Goal: Task Accomplishment & Management: Use online tool/utility

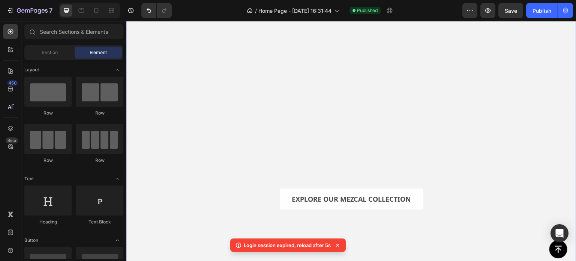
scroll to position [113, 0]
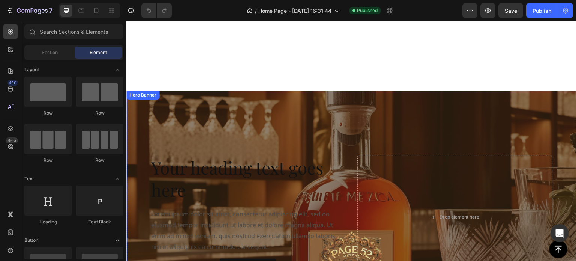
scroll to position [638, 0]
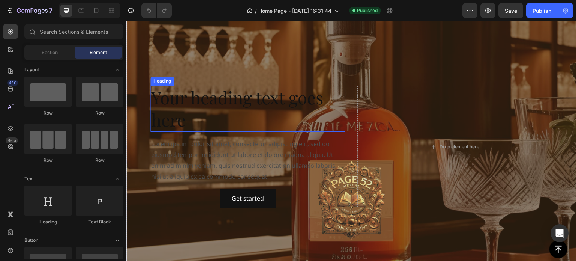
click at [242, 99] on h2 "Your heading text goes here" at bounding box center [247, 109] width 195 height 47
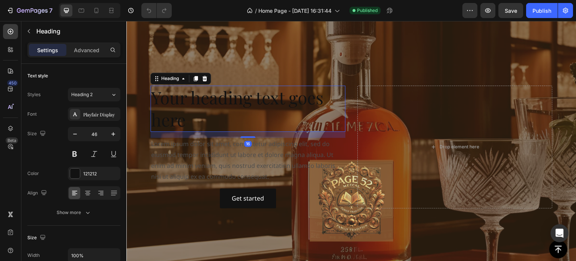
click at [242, 99] on h2 "Your heading text goes here" at bounding box center [247, 109] width 195 height 47
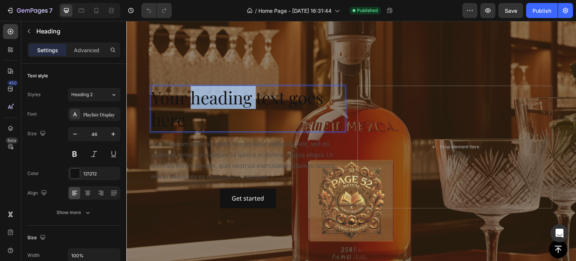
click at [242, 99] on p "Your heading text goes here" at bounding box center [248, 108] width 194 height 45
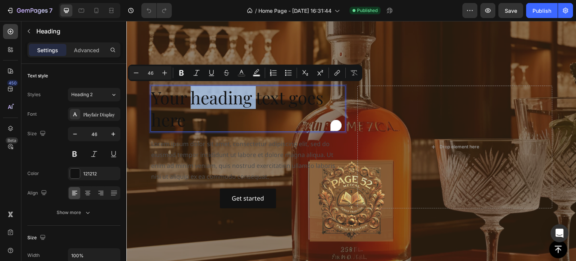
click at [242, 99] on p "Your heading text goes here" at bounding box center [248, 108] width 194 height 45
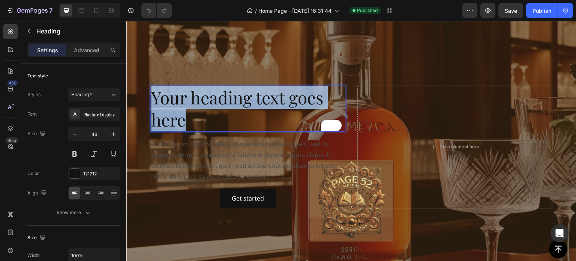
click at [242, 99] on p "Your heading text goes here" at bounding box center [248, 108] width 194 height 45
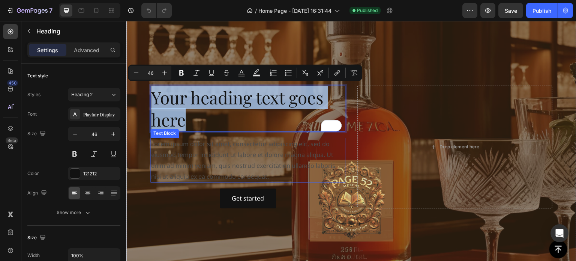
scroll to position [649, 0]
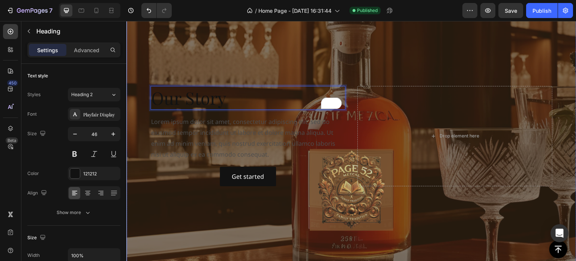
click at [284, 235] on div "Overlay" at bounding box center [351, 135] width 450 height 253
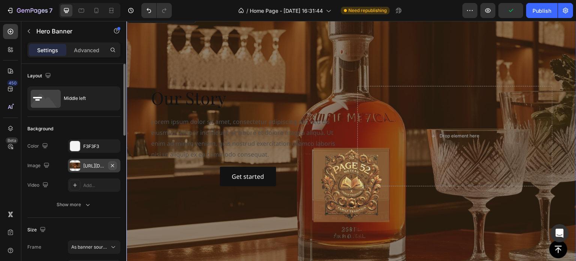
click at [114, 165] on icon "button" at bounding box center [113, 165] width 6 height 6
type input "Auto"
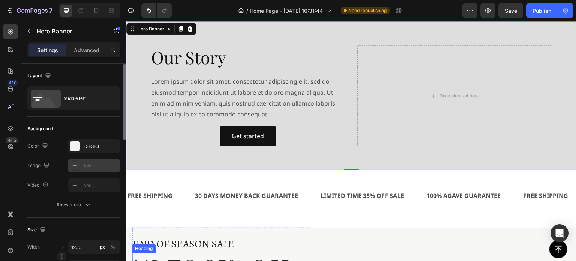
scroll to position [536, 0]
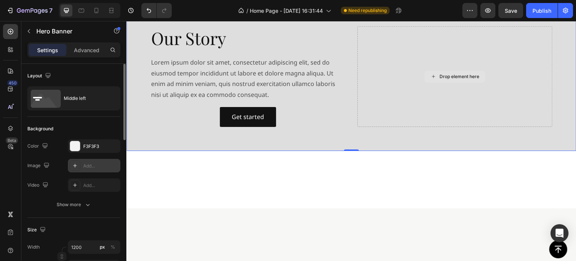
click at [399, 127] on div "Drop element here" at bounding box center [454, 76] width 195 height 101
click at [212, 101] on div "Lorem ipsum dolor sit amet, consectetur adipiscing elit, sed do eiusmod tempor …" at bounding box center [247, 78] width 195 height 45
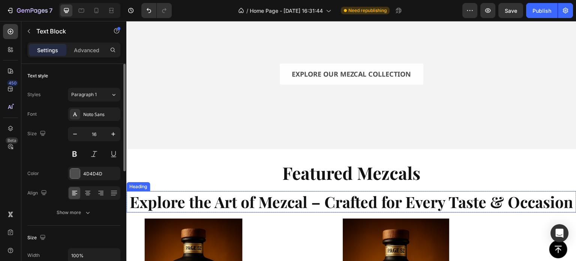
scroll to position [236, 0]
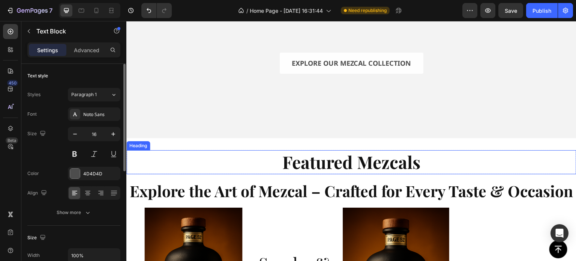
click at [333, 155] on strong "Featured Mezcals" at bounding box center [351, 161] width 138 height 23
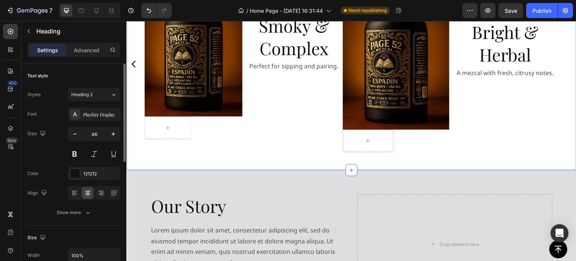
scroll to position [574, 0]
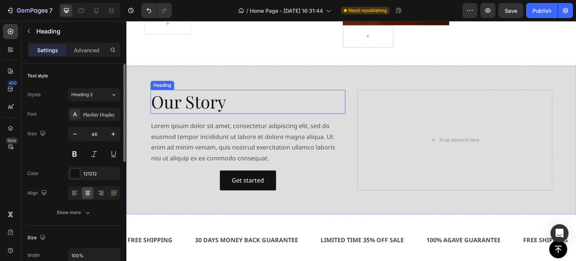
click at [210, 114] on h2 "Our Story" at bounding box center [247, 102] width 195 height 24
click at [210, 113] on p "Our Story" at bounding box center [248, 101] width 194 height 23
click at [230, 113] on p "Our Story" at bounding box center [248, 101] width 194 height 23
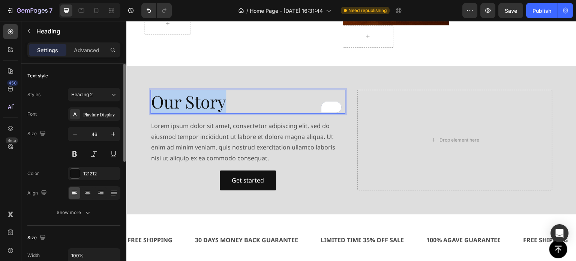
click at [230, 113] on p "Our Story" at bounding box center [248, 101] width 194 height 23
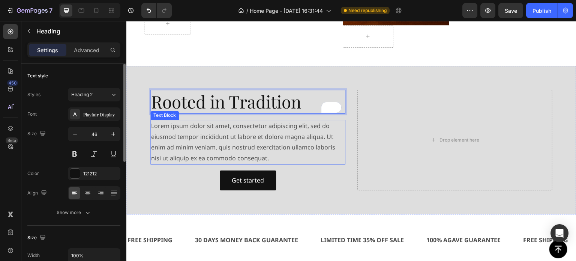
click at [233, 149] on div "Lorem ipsum dolor sit amet, consectetur adipiscing elit, sed do eiusmod tempor …" at bounding box center [247, 142] width 195 height 45
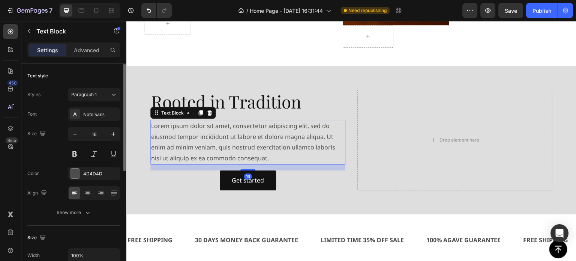
click at [233, 149] on div "Lorem ipsum dolor sit amet, consectetur adipiscing elit, sed do eiusmod tempor …" at bounding box center [247, 142] width 195 height 45
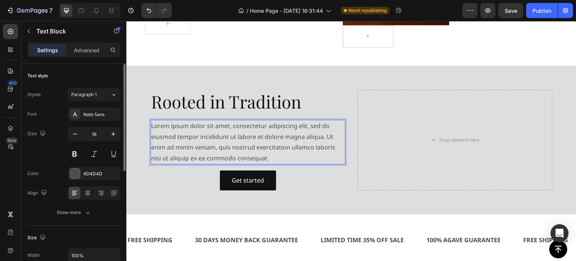
click at [233, 149] on p "Lorem ipsum dolor sit amet, consectetur adipiscing elit, sed do eiusmod tempor …" at bounding box center [248, 141] width 194 height 43
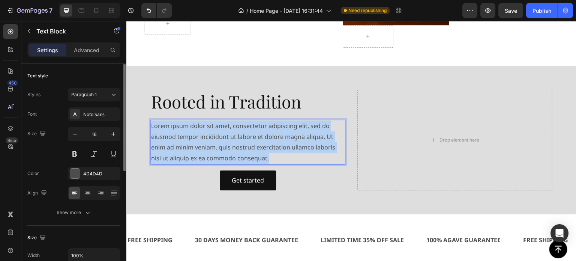
click at [233, 149] on p "Lorem ipsum dolor sit amet, consectetur adipiscing elit, sed do eiusmod tempor …" at bounding box center [248, 141] width 194 height 43
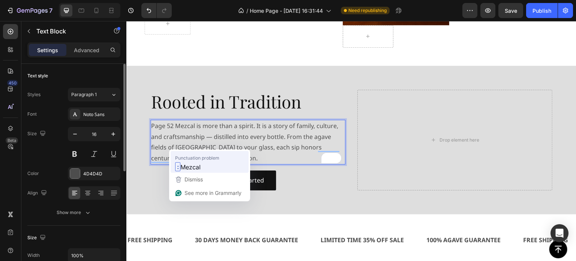
click at [191, 166] on span "Mezcal" at bounding box center [190, 166] width 20 height 9
click at [194, 144] on p "Page 52 Mezcal is more than a spirit. It is a story of family, culture, and cra…" at bounding box center [248, 141] width 194 height 43
click at [176, 146] on p "Page 52 Mezcal is more than a spirit. It is a story of family, culture, and cra…" at bounding box center [248, 141] width 194 height 43
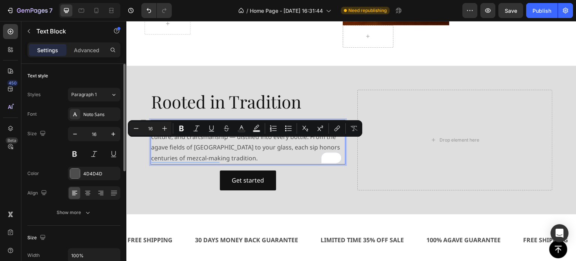
drag, startPoint x: 211, startPoint y: 144, endPoint x: 176, endPoint y: 144, distance: 35.6
click at [176, 144] on p "Page 52 It is a mezcal is more than a spirit. It is a story of family, culture,…" at bounding box center [248, 141] width 194 height 43
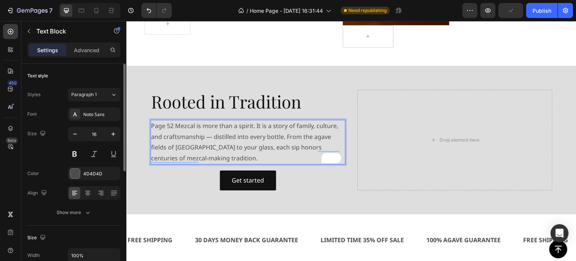
click at [255, 155] on p "Page 52 Mezcal is more than a spirit. It is a story of family, culture, and cra…" at bounding box center [248, 141] width 194 height 43
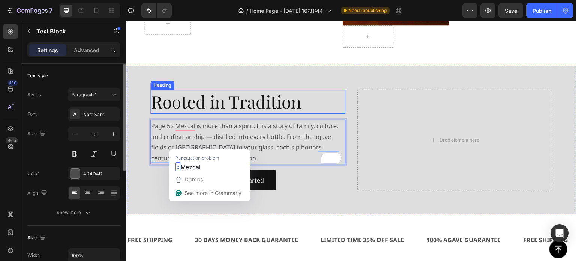
click at [317, 113] on p "Rooted in Tradition" at bounding box center [248, 101] width 194 height 23
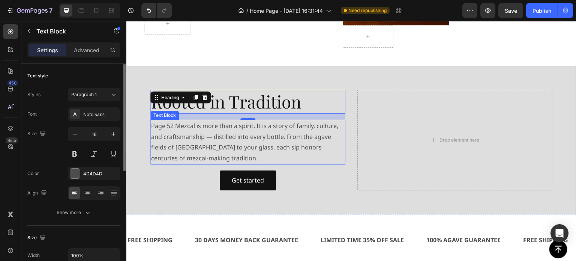
click at [285, 158] on p "Page 52 Mezcal is more than a spirit. It is a story of family, culture, and cra…" at bounding box center [248, 141] width 194 height 43
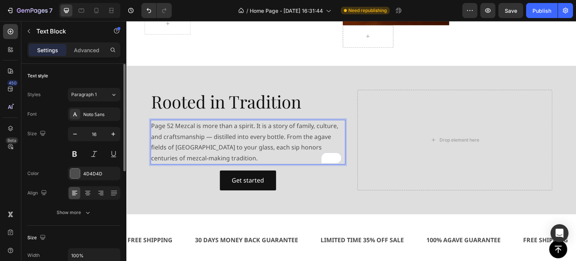
click at [285, 156] on p "Page 52 Mezcal is more than a spirit. It is a story of family, culture, and cra…" at bounding box center [248, 141] width 194 height 43
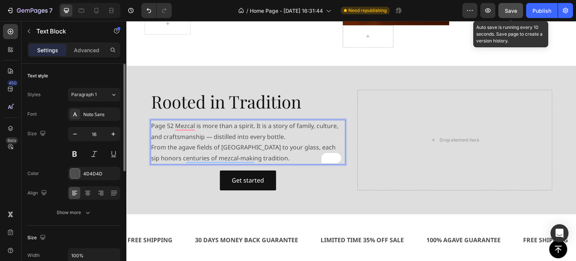
click at [507, 9] on span "Save" at bounding box center [511, 11] width 12 height 6
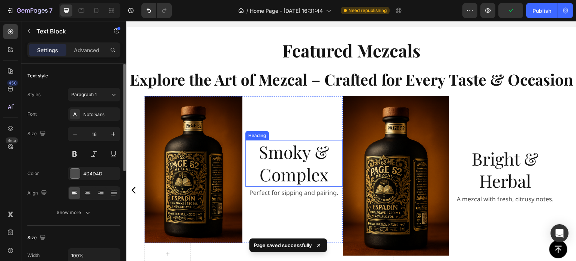
scroll to position [329, 0]
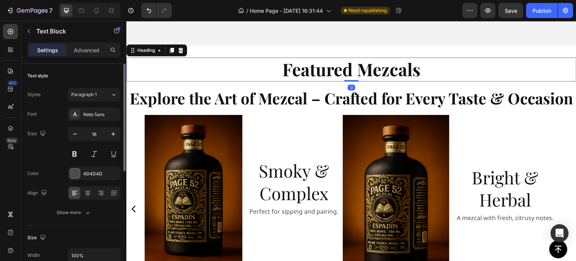
click at [333, 68] on strong "Featured Mezcals" at bounding box center [351, 68] width 138 height 23
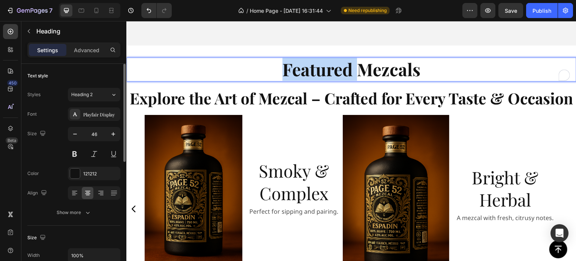
click at [341, 66] on strong "Featured Mezcals" at bounding box center [351, 68] width 138 height 23
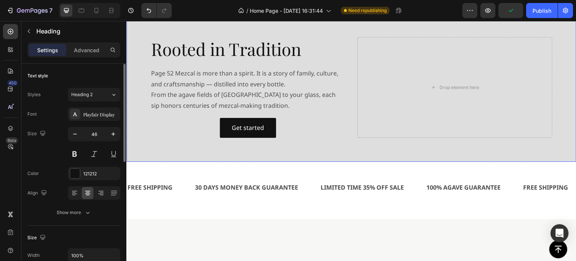
scroll to position [629, 0]
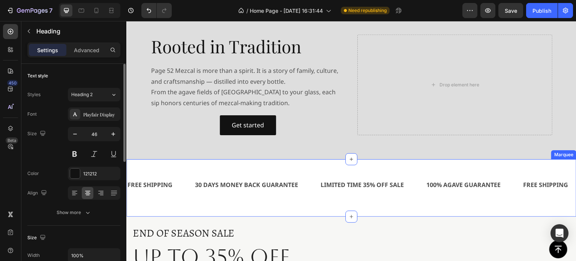
click at [481, 186] on div "FREE SHIPPING Text 30 DAYS MONEY BACK GUARANTEE Text LIMITED TIME 35% OFF SALE …" at bounding box center [351, 187] width 450 height 57
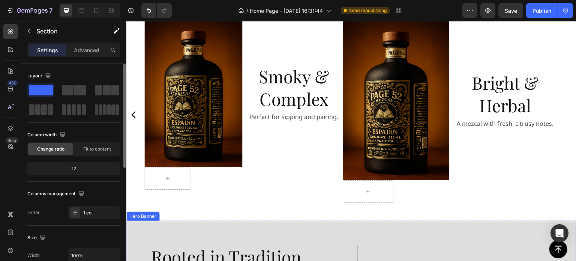
scroll to position [308, 0]
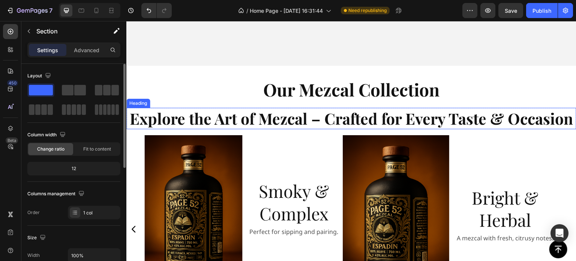
click at [280, 129] on h2 "Explore the Art of Mezcal – Crafted for Every Taste & Occasion" at bounding box center [351, 118] width 450 height 21
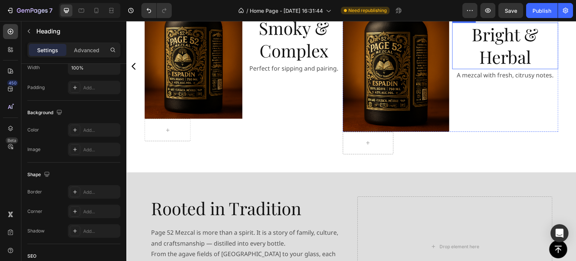
scroll to position [533, 0]
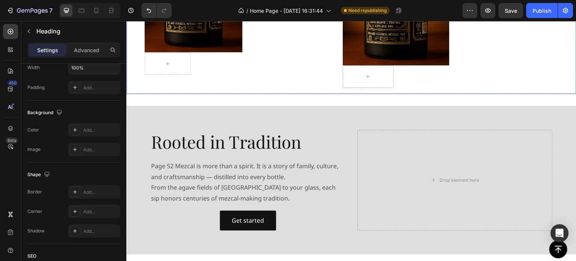
click at [562, 88] on div "Image Smoky & Complex Heading Perfect for sipping and pairing. Text Block Row R…" at bounding box center [351, 0] width 450 height 188
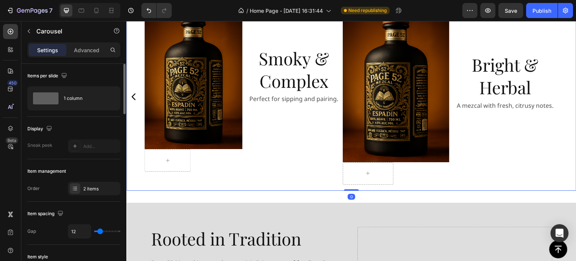
scroll to position [421, 0]
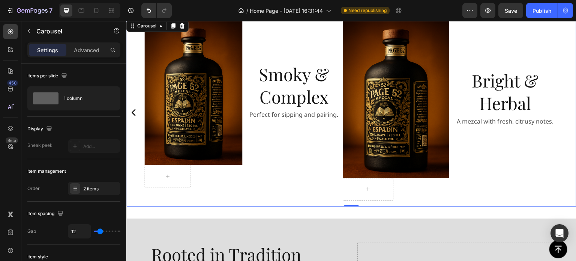
click at [133, 117] on icon "Carousel Back Arrow" at bounding box center [133, 112] width 9 height 9
click at [134, 117] on icon "Carousel Back Arrow" at bounding box center [133, 112] width 9 height 9
click at [133, 117] on icon "Carousel Back Arrow" at bounding box center [133, 112] width 9 height 9
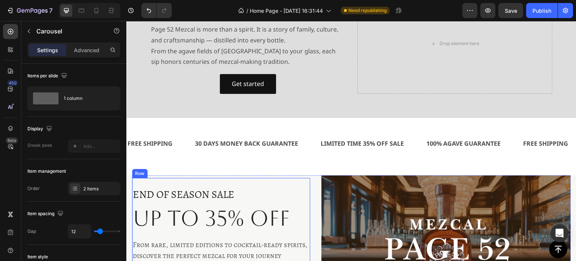
scroll to position [758, 0]
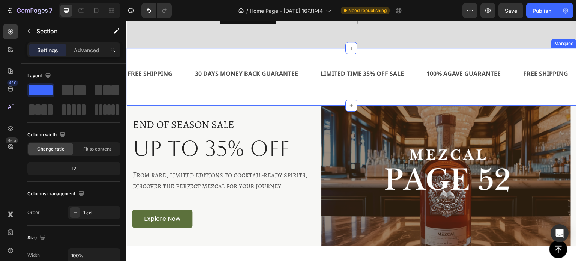
click at [306, 93] on div "FREE SHIPPING Text 30 DAYS MONEY BACK GUARANTEE Text LIMITED TIME 35% OFF SALE …" at bounding box center [351, 76] width 450 height 57
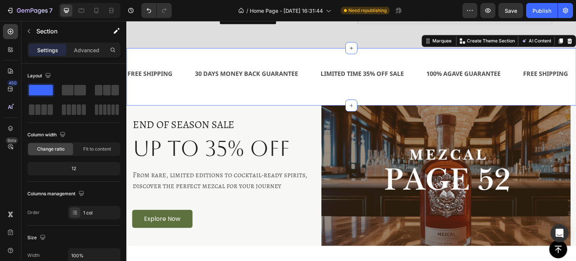
click at [341, 87] on div "FREE SHIPPING Text 30 DAYS MONEY BACK GUARANTEE Text LIMITED TIME 35% OFF SALE …" at bounding box center [351, 73] width 450 height 27
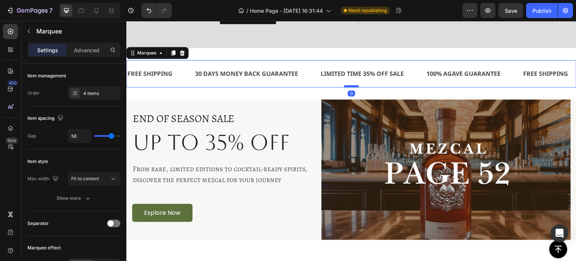
drag, startPoint x: 348, startPoint y: 93, endPoint x: 347, endPoint y: 87, distance: 6.0
click at [347, 87] on div at bounding box center [351, 86] width 15 height 2
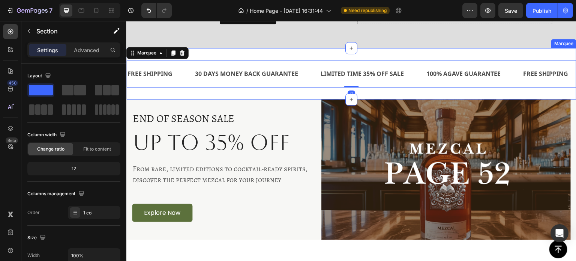
click at [306, 93] on div "FREE SHIPPING Text 30 DAYS MONEY BACK GUARANTEE Text LIMITED TIME 35% OFF SALE …" at bounding box center [351, 73] width 450 height 51
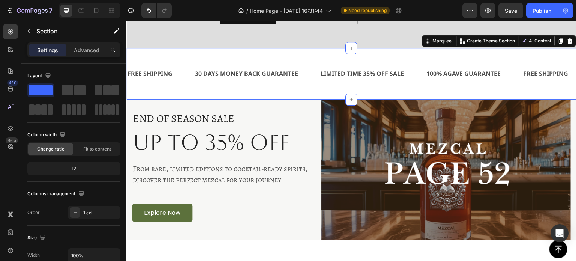
drag, startPoint x: 163, startPoint y: 110, endPoint x: 140, endPoint y: 74, distance: 42.7
click at [11, 35] on icon at bounding box center [11, 32] width 8 height 8
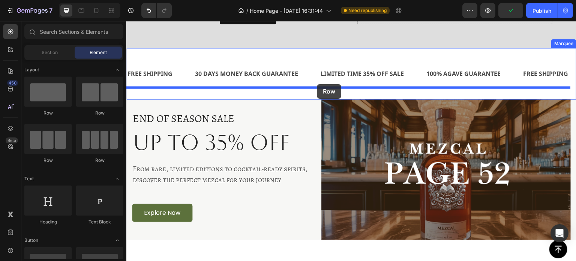
drag, startPoint x: 174, startPoint y: 112, endPoint x: 317, endPoint y: 84, distance: 145.9
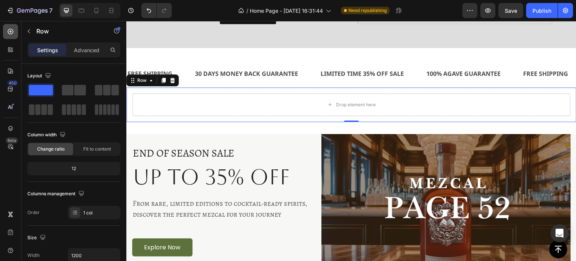
click at [12, 34] on icon at bounding box center [11, 32] width 8 height 8
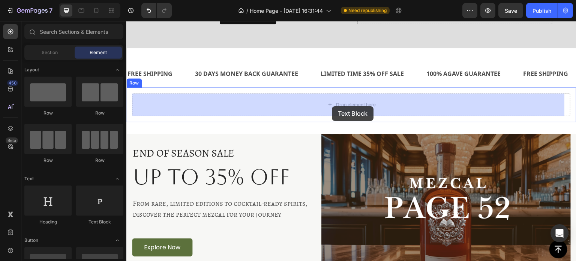
drag, startPoint x: 227, startPoint y: 227, endPoint x: 332, endPoint y: 106, distance: 160.3
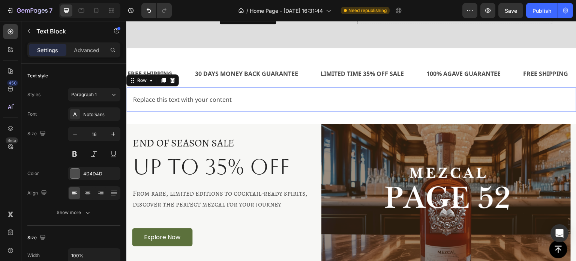
click at [294, 93] on div "Replace this text with your content Text Block Row 0" at bounding box center [351, 99] width 450 height 24
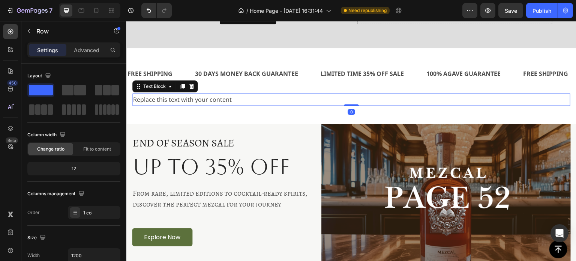
click at [292, 95] on div "Replace this text with your content" at bounding box center [351, 99] width 438 height 12
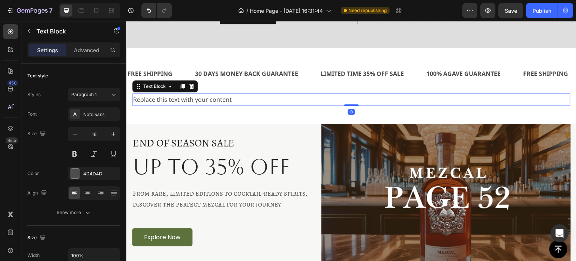
click at [292, 95] on div "Replace this text with your content" at bounding box center [351, 99] width 438 height 12
click at [292, 95] on p "Replace this text with your content" at bounding box center [351, 99] width 437 height 11
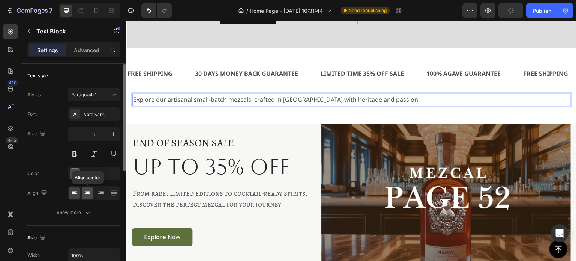
click at [83, 192] on div at bounding box center [88, 193] width 12 height 12
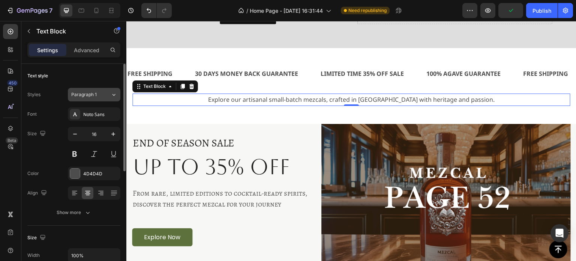
click at [113, 96] on icon at bounding box center [114, 95] width 6 height 8
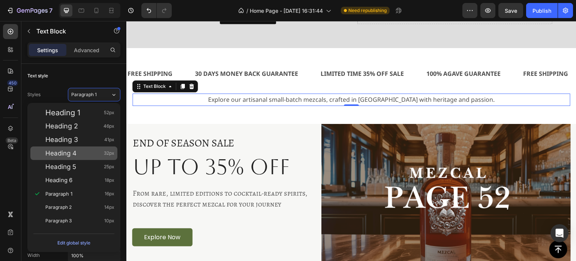
click at [81, 154] on div "Heading 4 32px" at bounding box center [79, 153] width 69 height 8
type input "32"
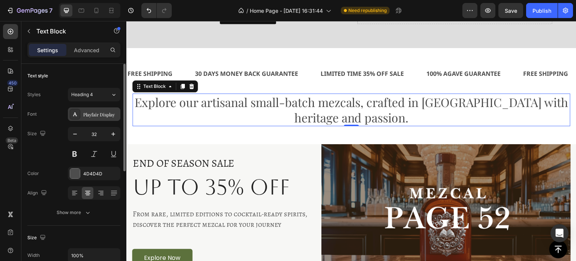
click at [107, 117] on div "Playfair Display" at bounding box center [100, 114] width 35 height 7
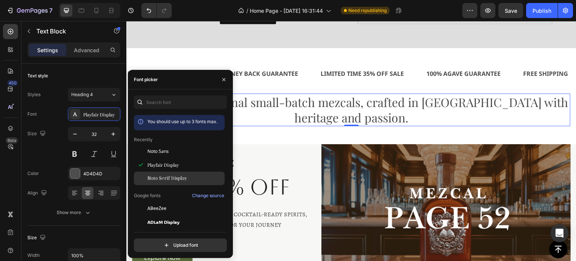
click at [162, 180] on span "Noto Serif Display" at bounding box center [167, 178] width 40 height 7
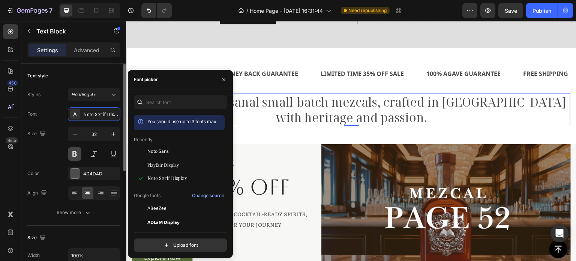
click at [74, 153] on button at bounding box center [75, 154] width 14 height 14
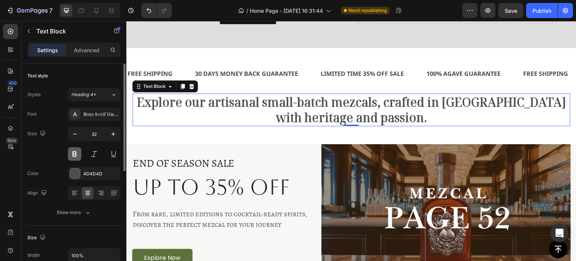
click at [74, 153] on button at bounding box center [75, 154] width 14 height 14
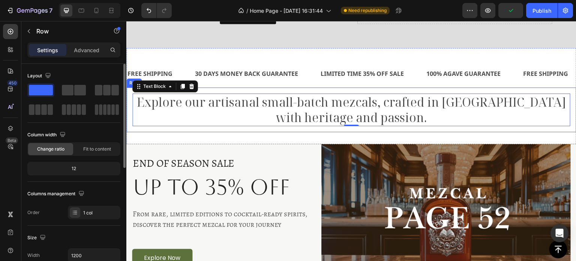
click at [168, 131] on div "Explore our artisanal small-batch mezcals, crafted in Oaxaca with heritage and …" at bounding box center [351, 109] width 450 height 45
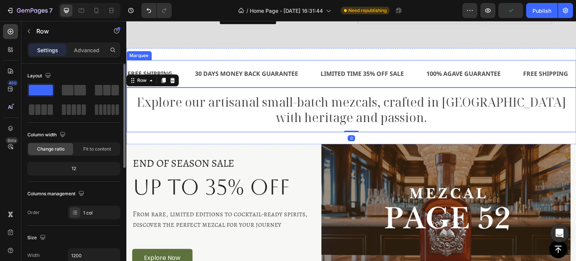
click at [303, 75] on div "30 DAYS MONEY BACK GUARANTEE Text" at bounding box center [257, 74] width 126 height 18
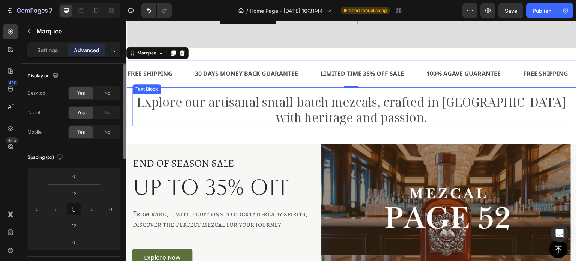
click at [233, 111] on p "Explore our artisanal small-batch mezcals, crafted in [GEOGRAPHIC_DATA] with he…" at bounding box center [351, 109] width 437 height 31
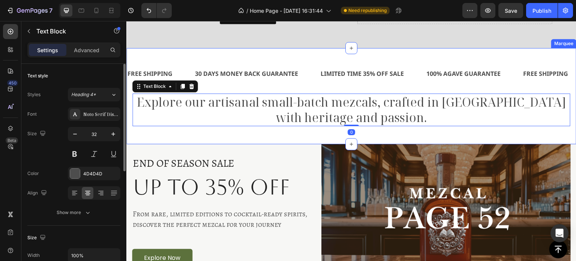
click at [341, 59] on div "FREE SHIPPING Text 30 DAYS MONEY BACK GUARANTEE Text LIMITED TIME 35% OFF SALE …" at bounding box center [351, 96] width 450 height 96
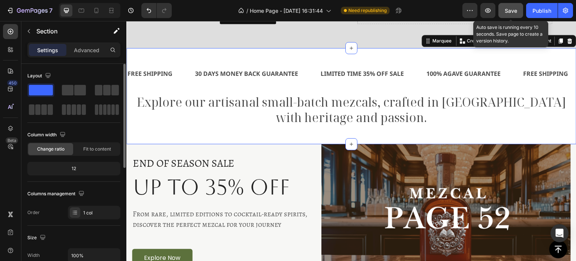
drag, startPoint x: 515, startPoint y: 10, endPoint x: 330, endPoint y: 26, distance: 186.3
click at [515, 10] on span "Save" at bounding box center [511, 11] width 12 height 6
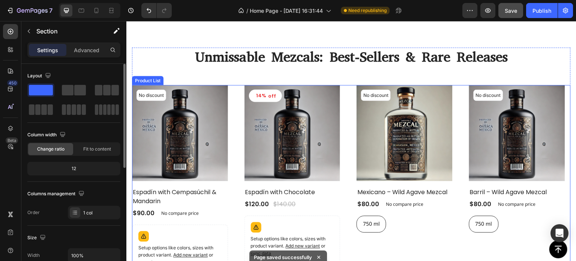
scroll to position [983, 0]
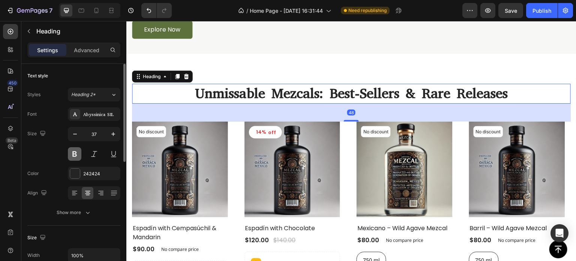
click at [74, 151] on button at bounding box center [75, 154] width 14 height 14
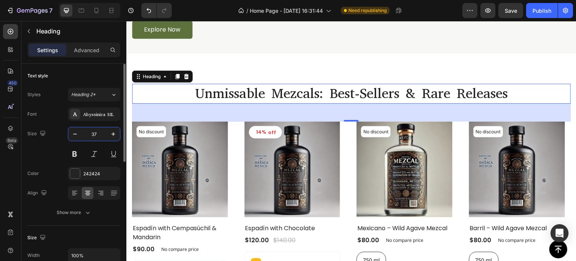
click at [82, 135] on input "37" at bounding box center [94, 134] width 25 height 14
click at [98, 118] on div "Abyssinica SIL" at bounding box center [94, 114] width 53 height 14
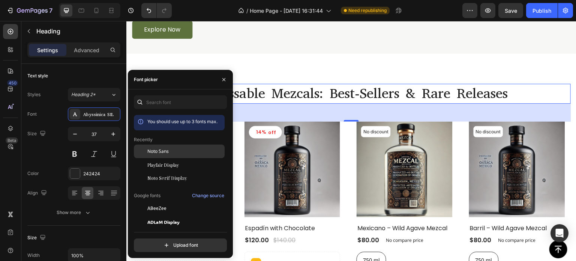
click at [164, 152] on span "Noto Sans" at bounding box center [157, 151] width 21 height 7
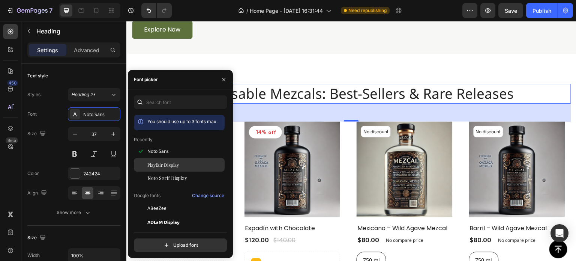
click at [159, 166] on span "Playfair Display" at bounding box center [163, 164] width 32 height 7
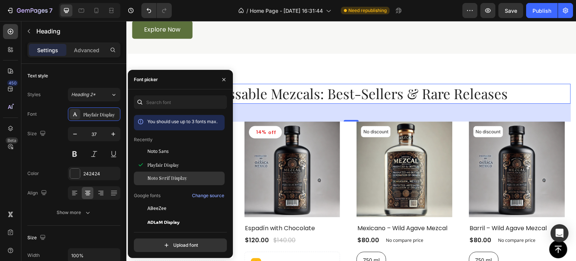
click at [168, 178] on span "Noto Serif Display" at bounding box center [167, 178] width 40 height 7
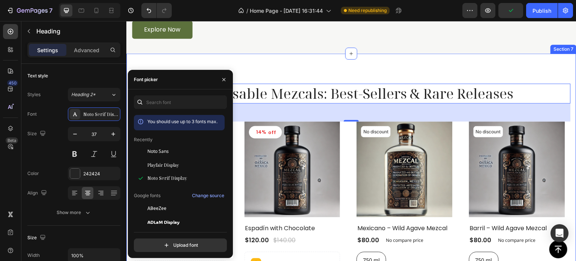
click at [253, 78] on div "Unmissable Mezcals: Best-Sellers & Rare Releases Heading 48 No discount Not be …" at bounding box center [351, 206] width 450 height 305
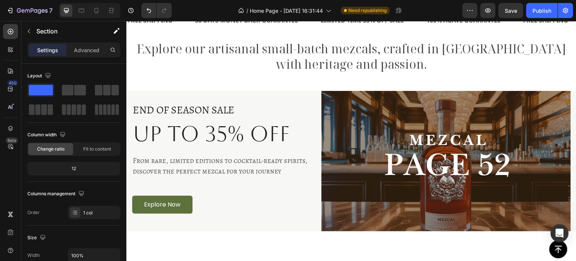
scroll to position [758, 0]
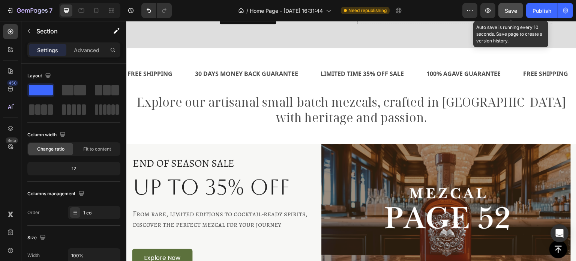
click at [510, 11] on span "Save" at bounding box center [511, 11] width 12 height 6
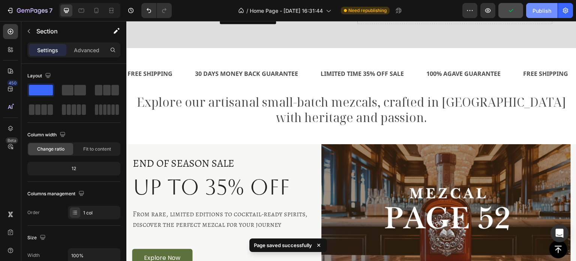
click at [539, 9] on div "Publish" at bounding box center [542, 11] width 19 height 8
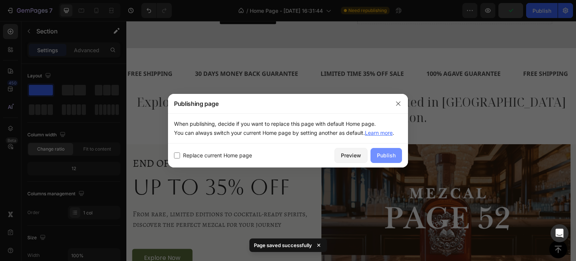
click at [385, 156] on div "Publish" at bounding box center [386, 155] width 19 height 8
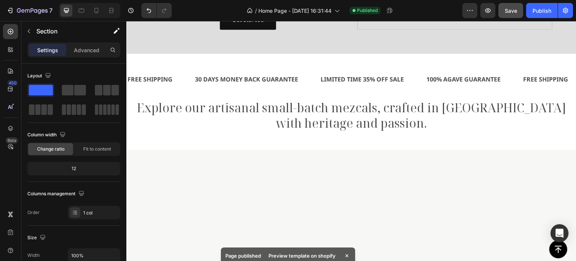
scroll to position [589, 0]
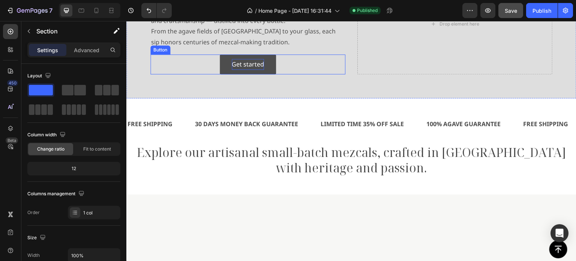
click at [246, 70] on div "Get started" at bounding box center [248, 64] width 32 height 11
click at [246, 70] on p "Get started" at bounding box center [248, 64] width 32 height 11
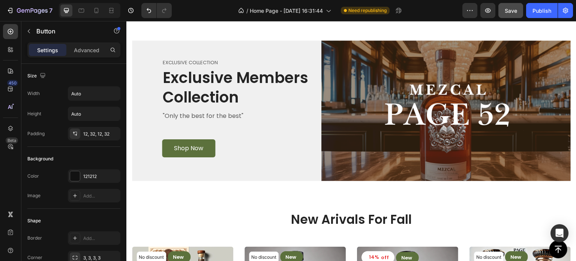
scroll to position [1339, 0]
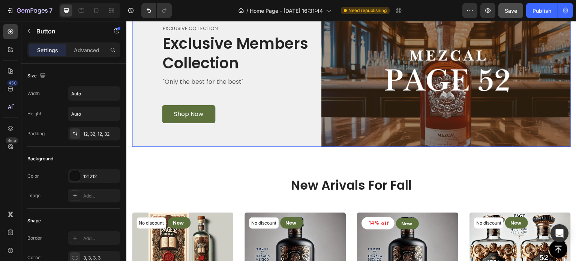
click at [323, 147] on div "Image" at bounding box center [445, 76] width 249 height 140
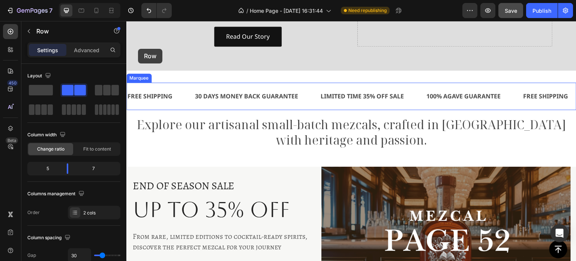
scroll to position [649, 0]
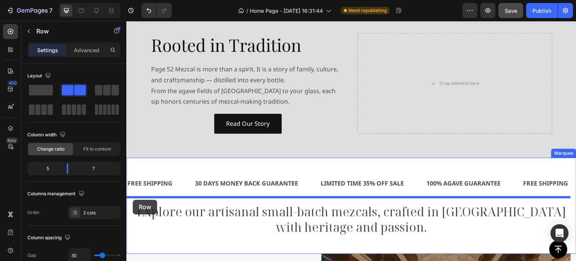
drag, startPoint x: 144, startPoint y: 89, endPoint x: 133, endPoint y: 200, distance: 111.6
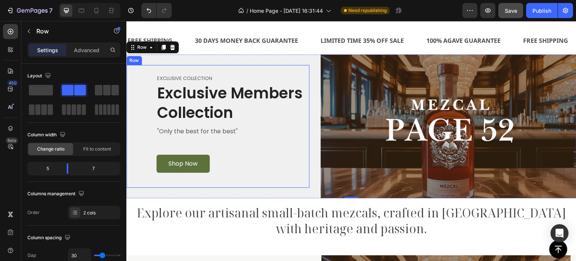
scroll to position [799, 0]
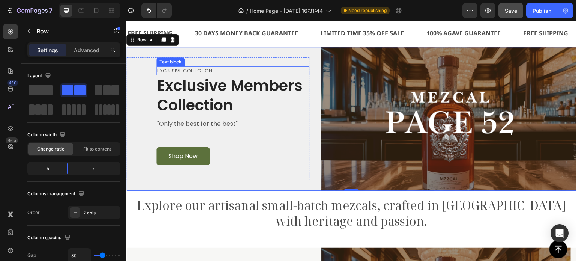
click at [201, 70] on p "Exclusive COLLECTION" at bounding box center [233, 71] width 152 height 8
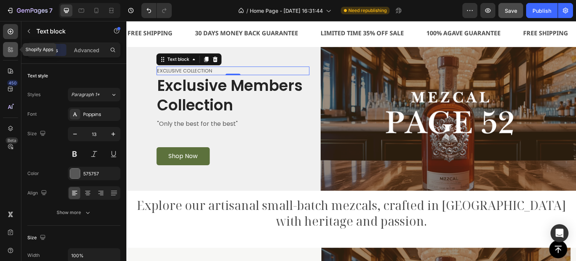
click at [9, 47] on icon at bounding box center [11, 50] width 8 height 8
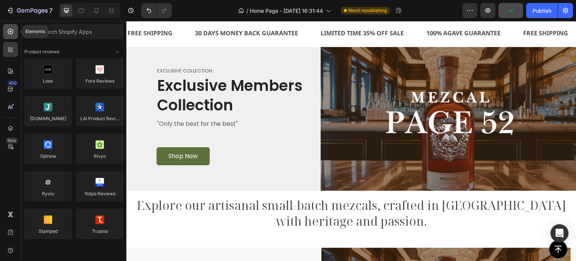
click at [10, 33] on icon at bounding box center [11, 32] width 8 height 8
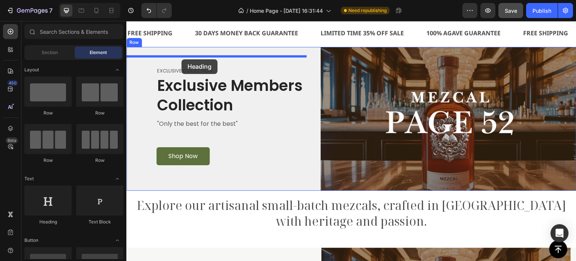
drag, startPoint x: 167, startPoint y: 229, endPoint x: 182, endPoint y: 59, distance: 170.5
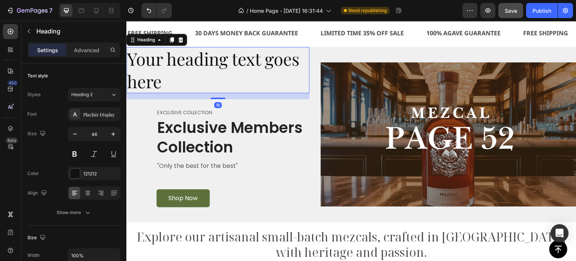
click at [191, 65] on h2 "Your heading text goes here" at bounding box center [217, 70] width 183 height 47
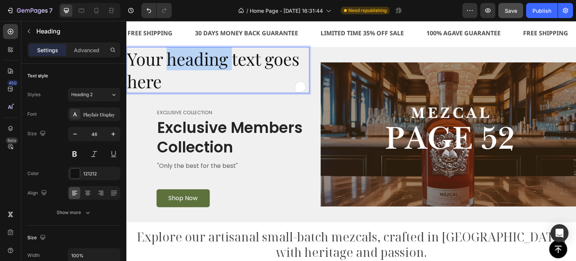
click at [191, 65] on p "Your heading text goes here" at bounding box center [218, 70] width 182 height 45
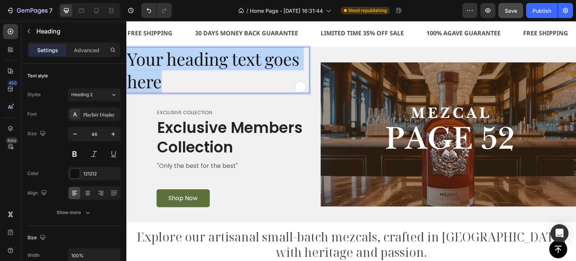
click at [191, 65] on p "Your heading text goes here" at bounding box center [218, 70] width 182 height 45
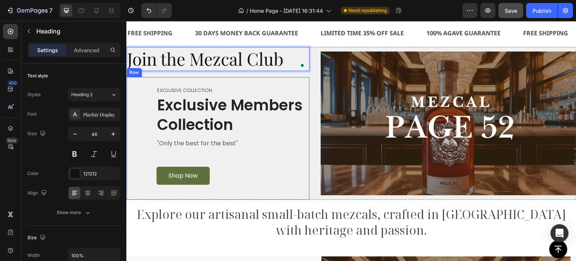
click at [209, 84] on div "Exclusive COLLECTION Text block Exclusive Members Collection Heading "Only the …" at bounding box center [217, 138] width 183 height 123
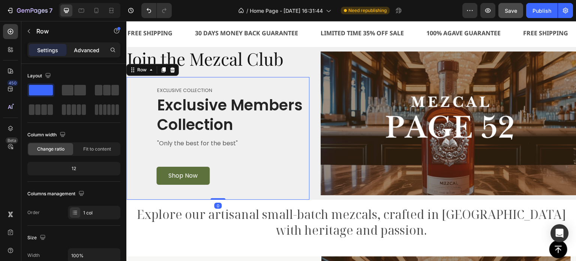
click at [78, 48] on p "Advanced" at bounding box center [87, 50] width 26 height 8
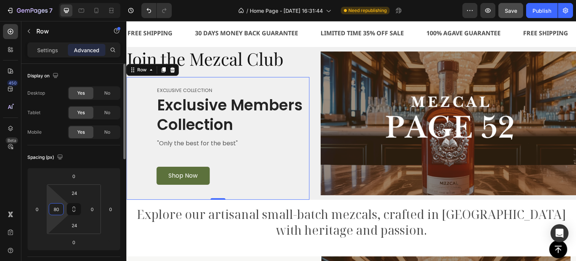
click at [56, 210] on input "80" at bounding box center [56, 208] width 11 height 11
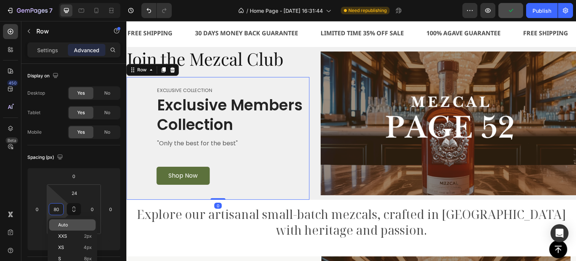
click at [66, 226] on span "Auto" at bounding box center [63, 224] width 10 height 5
type input "Auto"
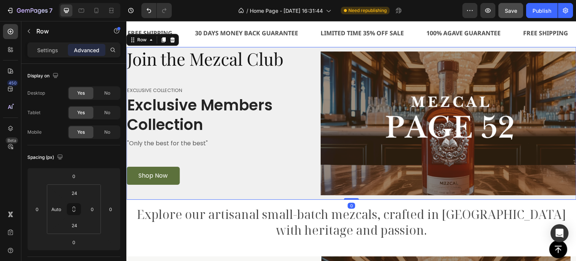
click at [313, 64] on div "Join the Mezcal Club Heading Exclusive COLLECTION Text block Exclusive Members …" at bounding box center [351, 123] width 450 height 153
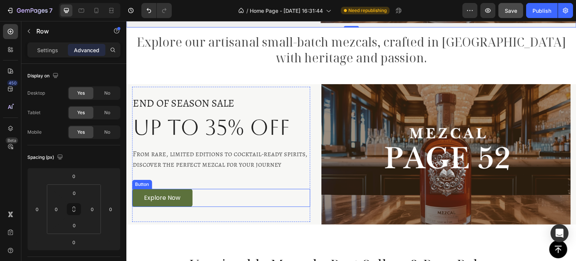
scroll to position [949, 0]
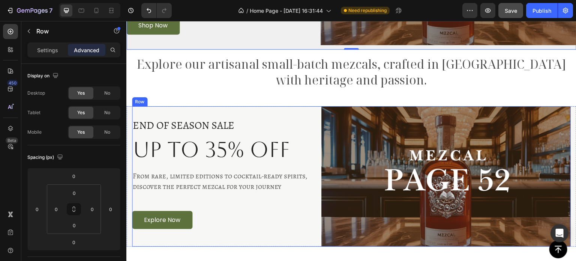
click at [316, 110] on div "END OF SEASON SALE Text block Up to 35% OFF Heading From rare, limited editions…" at bounding box center [351, 176] width 439 height 140
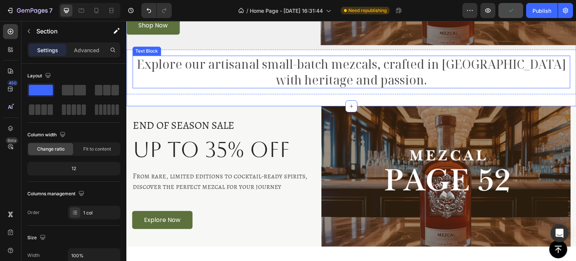
click at [279, 75] on p "Explore our artisanal small-batch mezcals, crafted in [GEOGRAPHIC_DATA] with he…" at bounding box center [351, 71] width 437 height 31
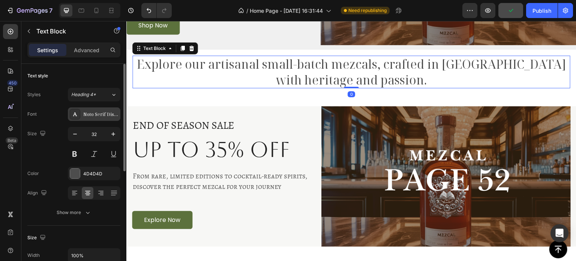
click at [94, 117] on div "Noto Serif Display" at bounding box center [100, 114] width 35 height 7
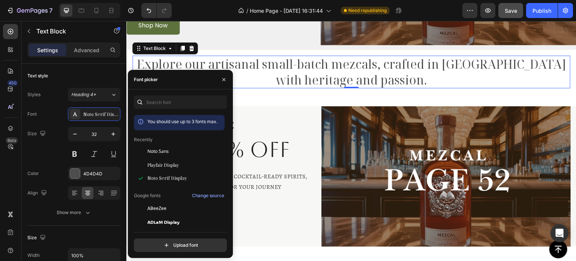
scroll to position [150, 0]
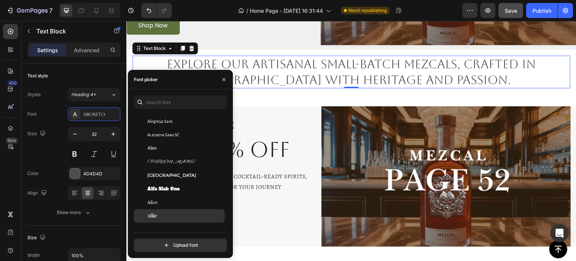
scroll to position [525, 0]
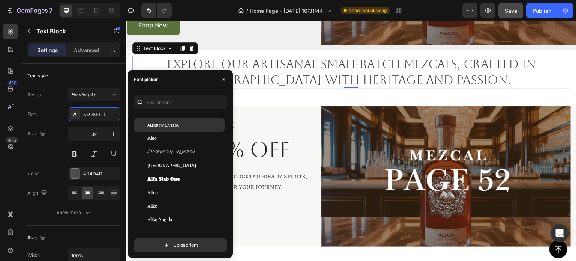
click at [173, 126] on span "Alegreya Sans SC" at bounding box center [163, 125] width 32 height 7
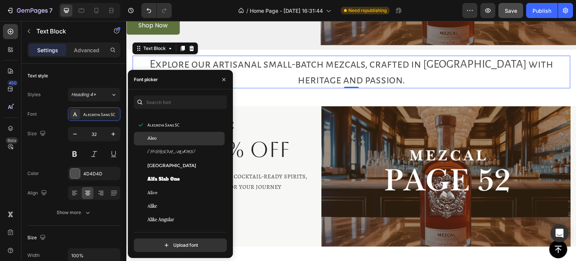
click at [171, 138] on div "Aleo" at bounding box center [185, 138] width 76 height 7
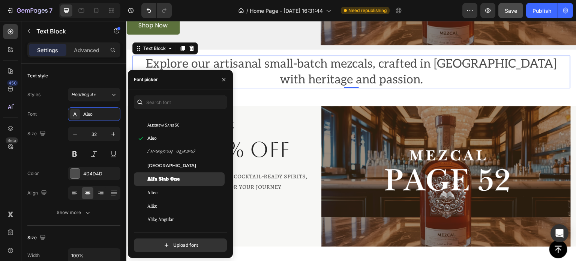
click at [173, 166] on div "[GEOGRAPHIC_DATA]" at bounding box center [185, 165] width 76 height 7
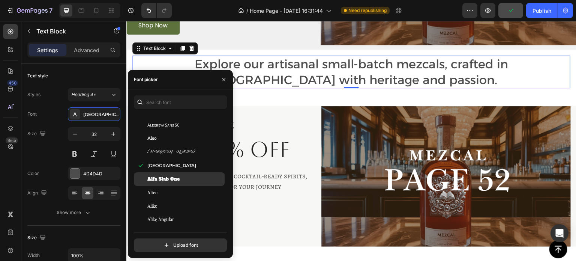
click at [176, 179] on span "Alfa Slab One" at bounding box center [163, 179] width 32 height 7
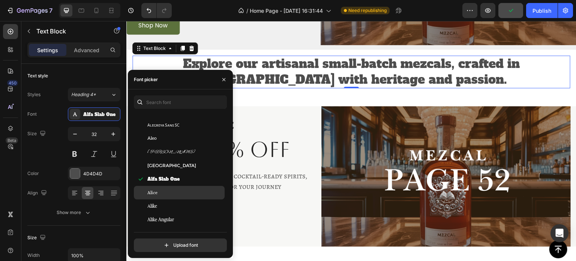
click at [176, 195] on div "Alice" at bounding box center [185, 192] width 76 height 7
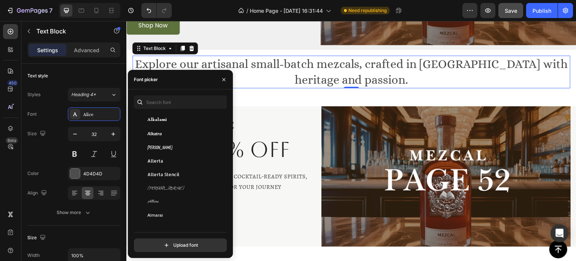
scroll to position [825, 0]
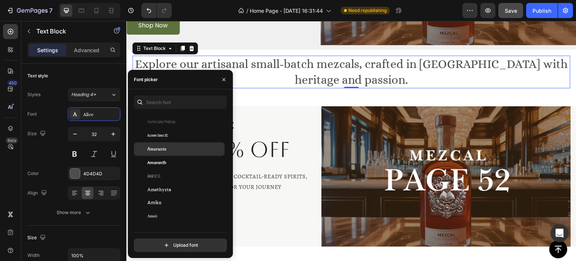
click at [181, 147] on div "Amarante" at bounding box center [185, 149] width 76 height 7
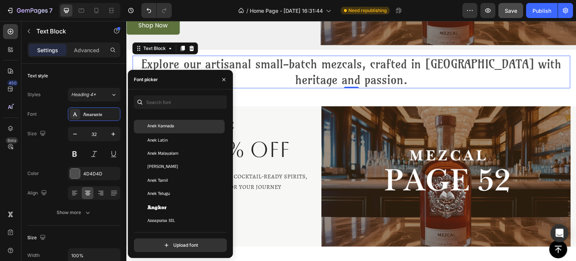
scroll to position [1088, 0]
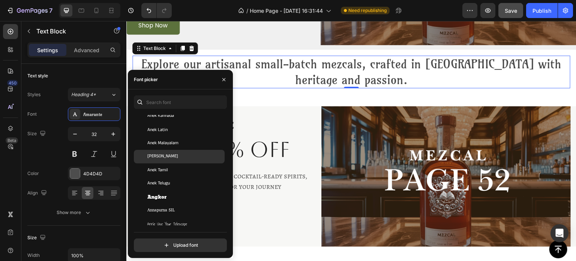
click at [179, 163] on div "[PERSON_NAME]" at bounding box center [179, 157] width 91 height 14
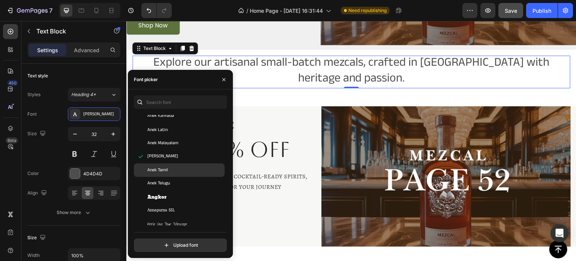
click at [183, 173] on div "Anek Tamil" at bounding box center [185, 170] width 76 height 7
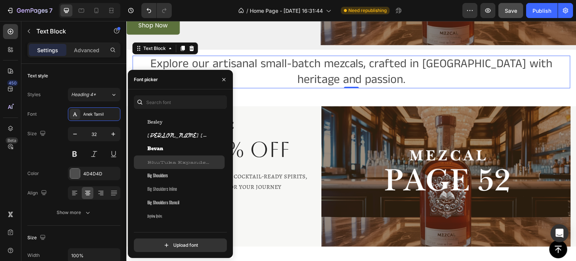
scroll to position [2663, 0]
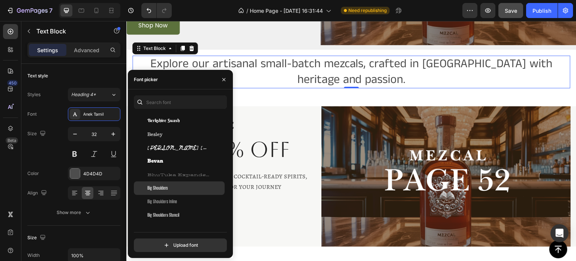
click at [169, 188] on div "Big Shoulders" at bounding box center [185, 188] width 76 height 7
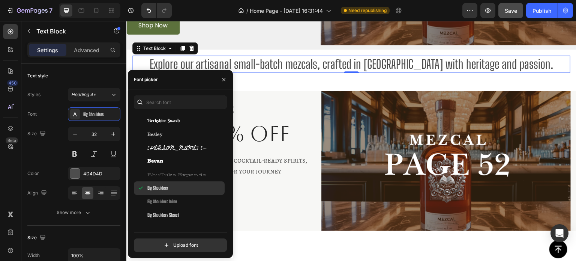
click at [173, 191] on div "Big Shoulders" at bounding box center [185, 188] width 76 height 7
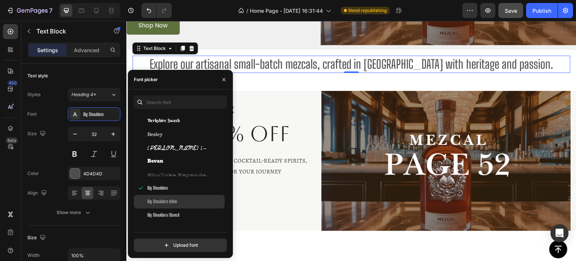
click at [176, 201] on span "Big Shoulders Inline" at bounding box center [162, 201] width 30 height 7
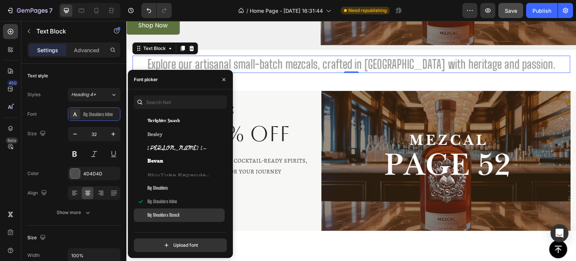
click at [181, 212] on div "Big Shoulders Stencil" at bounding box center [185, 215] width 76 height 7
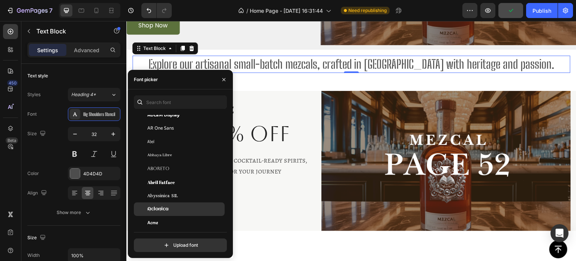
scroll to position [113, 0]
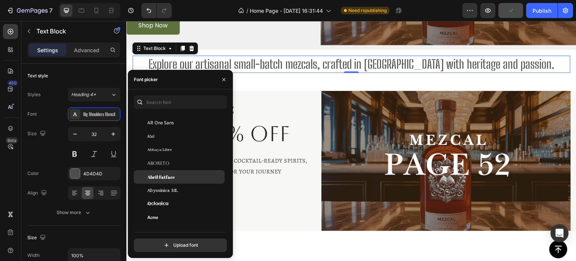
click at [180, 177] on div "Abril Fatface" at bounding box center [185, 176] width 76 height 7
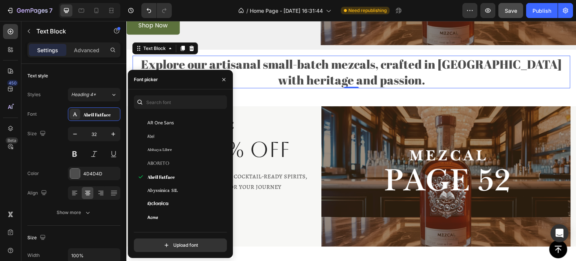
scroll to position [0, 0]
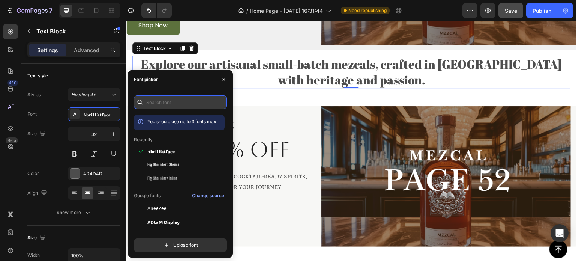
click at [173, 99] on input "text" at bounding box center [180, 102] width 93 height 14
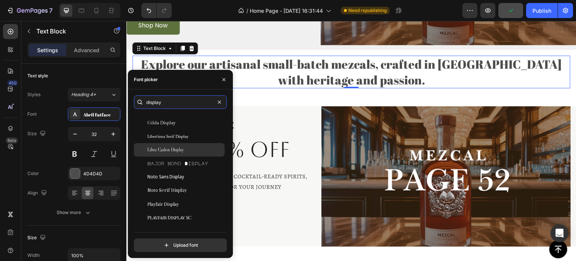
scroll to position [150, 0]
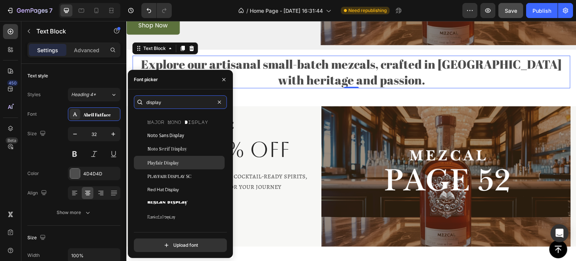
type input "display"
click at [183, 164] on div "Playfair Display" at bounding box center [185, 162] width 76 height 7
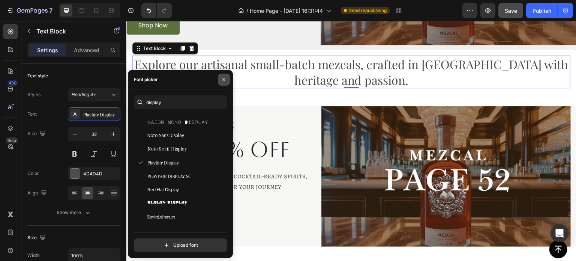
click at [224, 77] on icon "button" at bounding box center [224, 80] width 6 height 6
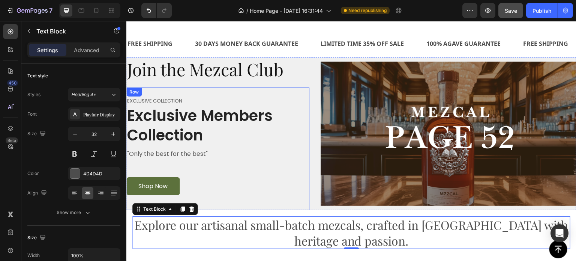
scroll to position [724, 0]
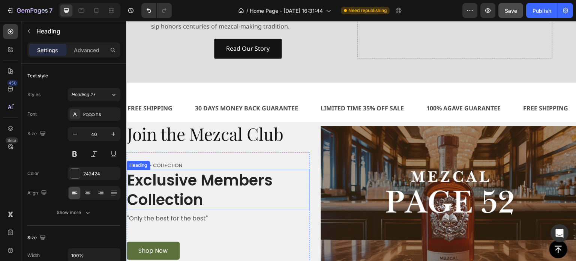
click at [209, 180] on h2 "Exclusive Members Collection" at bounding box center [217, 190] width 183 height 41
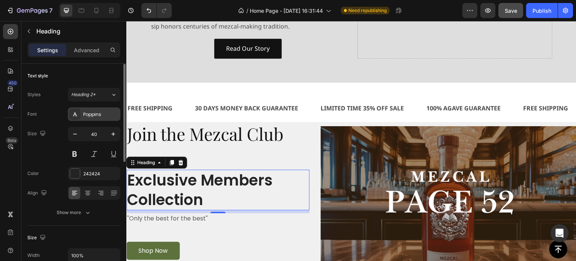
click at [97, 112] on div "Poppins" at bounding box center [100, 114] width 35 height 7
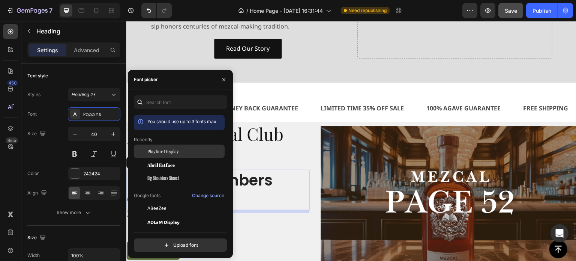
click at [173, 152] on span "Playfair Display" at bounding box center [163, 151] width 32 height 7
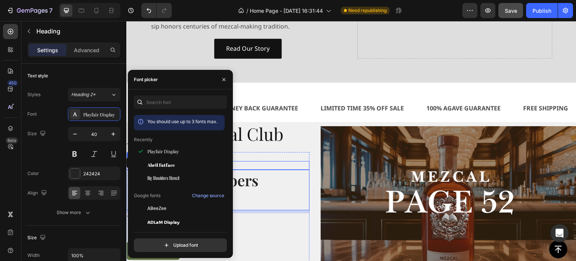
click at [262, 156] on div "Exclusive COLLECTION Text block Exclusive Members Collection Heading 8 "Only th…" at bounding box center [217, 213] width 183 height 123
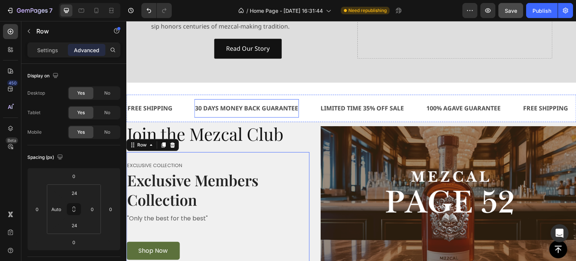
scroll to position [649, 0]
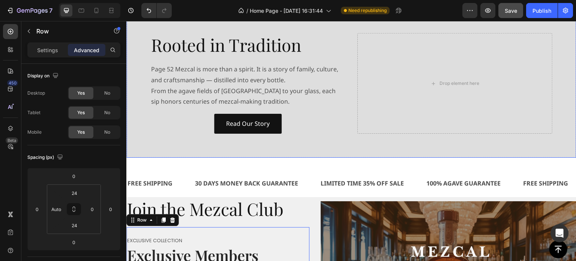
click at [222, 46] on h2 "Rooted in Tradition" at bounding box center [247, 45] width 195 height 24
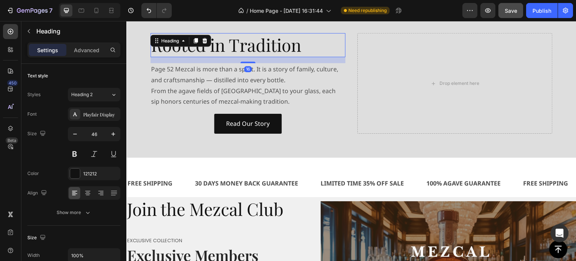
click at [218, 69] on p "Page 52 Mezcal is more than a spirit. It is a story of family, culture, and cra…" at bounding box center [248, 85] width 194 height 43
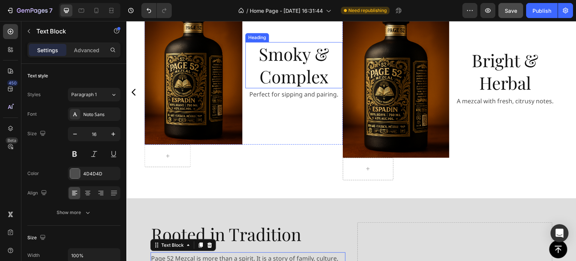
scroll to position [404, 0]
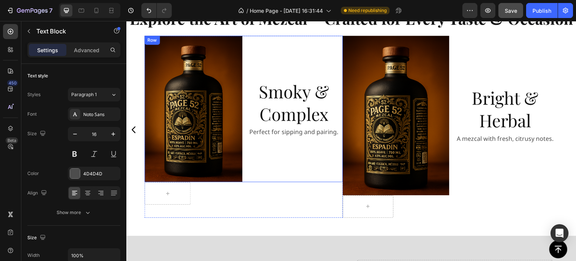
click at [282, 95] on div "Smoky & Complex Heading Perfect for sipping and pairing. Text Block" at bounding box center [294, 109] width 98 height 147
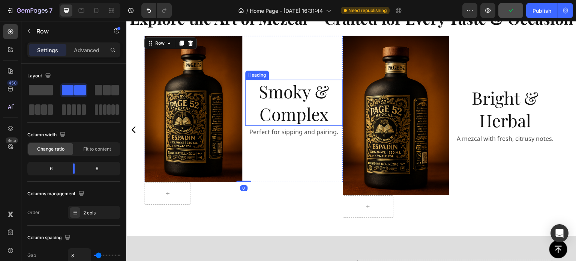
click at [293, 120] on h2 "Smoky & Complex" at bounding box center [294, 103] width 98 height 47
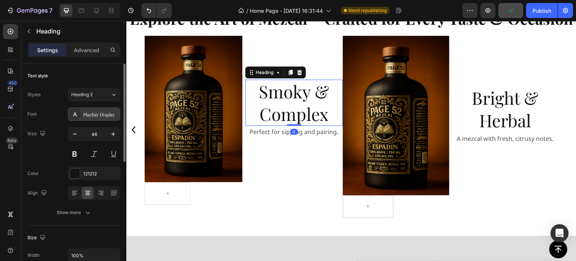
click at [105, 110] on div "Playfair Display" at bounding box center [94, 114] width 53 height 14
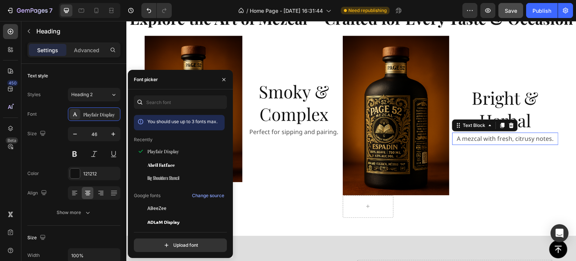
click at [473, 144] on p "A mezcal with fresh, citrusy notes." at bounding box center [505, 138] width 105 height 11
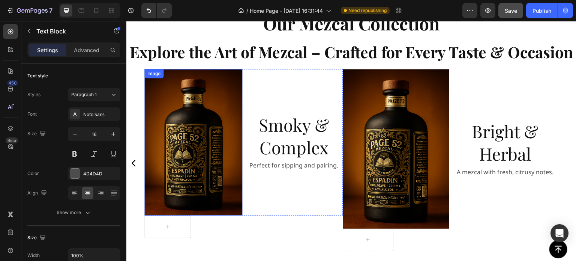
scroll to position [375, 0]
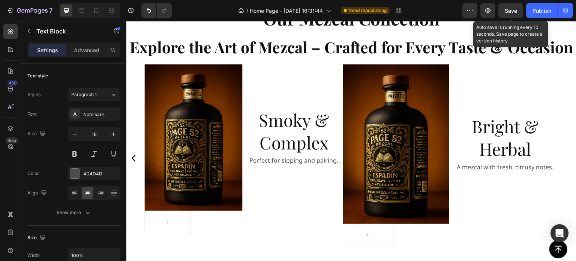
drag, startPoint x: 513, startPoint y: 13, endPoint x: 525, endPoint y: 13, distance: 11.6
click at [513, 13] on span "Save" at bounding box center [511, 11] width 12 height 6
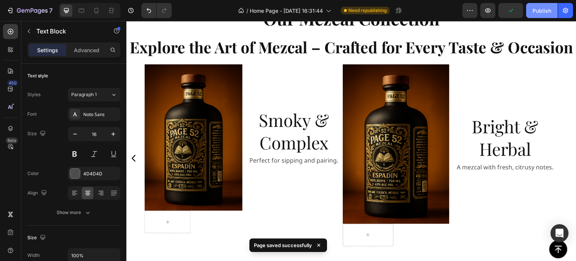
click at [536, 10] on div "Publish" at bounding box center [542, 11] width 19 height 8
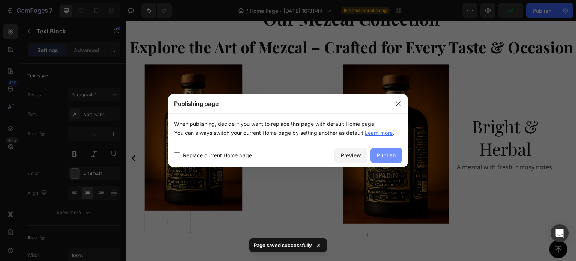
click at [387, 154] on div "Publish" at bounding box center [386, 155] width 19 height 8
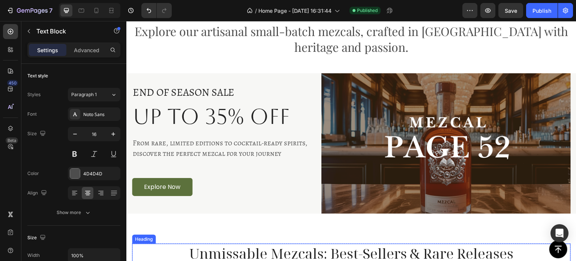
scroll to position [975, 0]
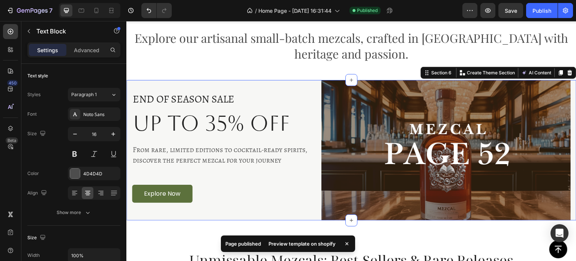
click at [130, 81] on div "END OF SEASON SALE Text block Up to 35% OFF Heading From rare, limited editions…" at bounding box center [351, 150] width 450 height 140
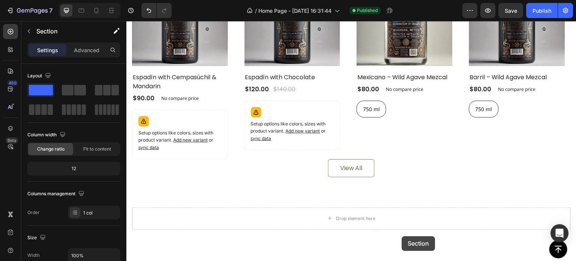
scroll to position [1315, 0]
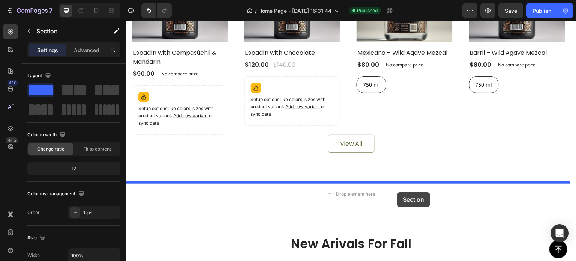
drag, startPoint x: 423, startPoint y: 74, endPoint x: 397, endPoint y: 192, distance: 120.9
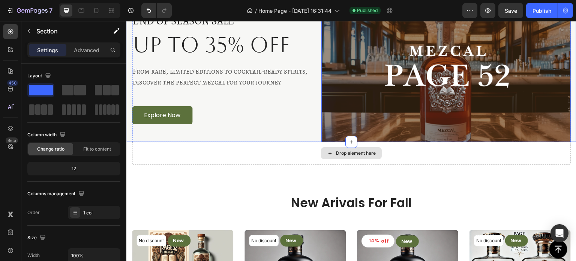
scroll to position [1364, 0]
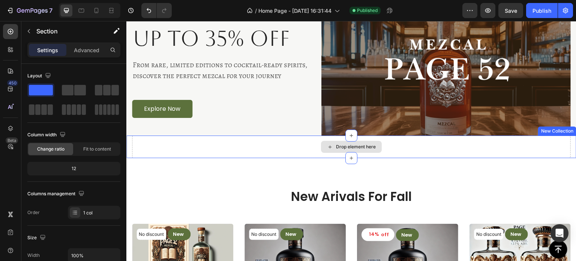
click at [332, 144] on div "Drop element here" at bounding box center [351, 147] width 61 height 12
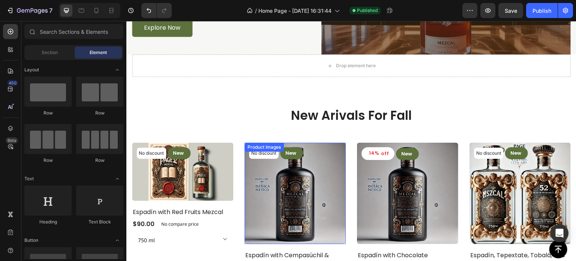
scroll to position [1439, 0]
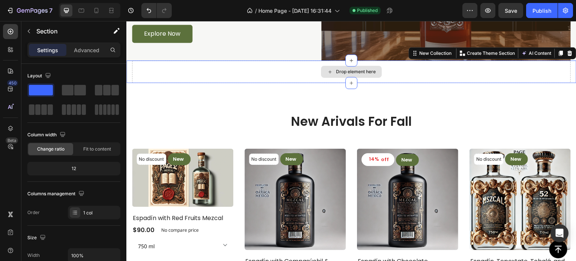
click at [338, 80] on div "Drop element here" at bounding box center [351, 71] width 439 height 23
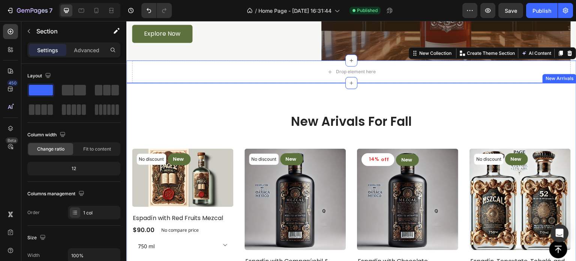
click at [477, 101] on div "New Arivals For Fall Heading No discount Not be displayed when published Produc…" at bounding box center [351, 246] width 450 height 326
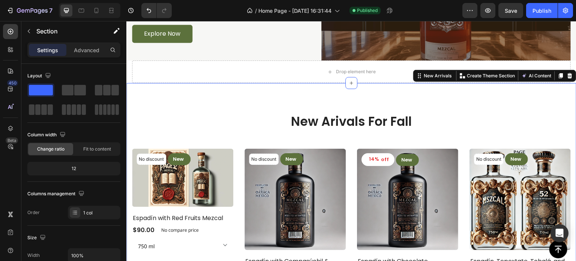
click at [345, 69] on div "Drop element here" at bounding box center [356, 72] width 40 height 6
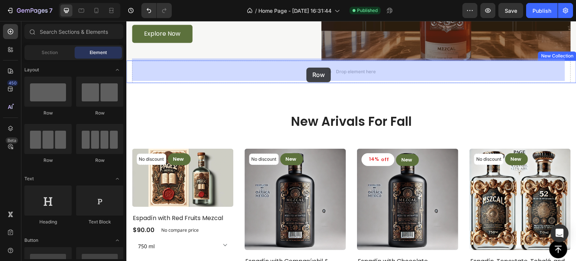
drag, startPoint x: 175, startPoint y: 126, endPoint x: 306, endPoint y: 68, distance: 143.9
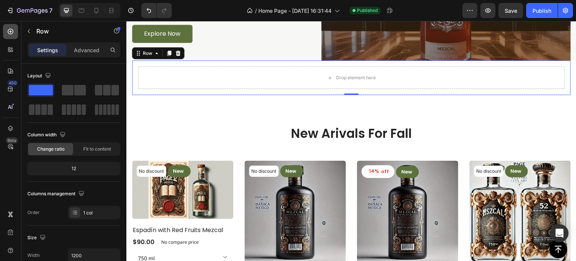
click at [9, 34] on icon at bounding box center [11, 32] width 8 height 8
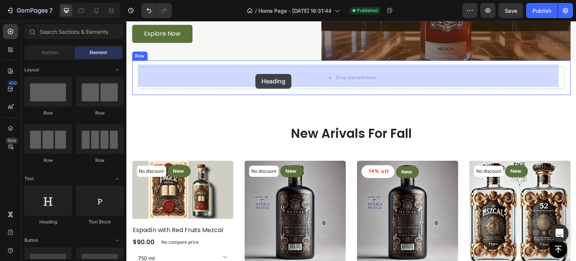
drag, startPoint x: 173, startPoint y: 226, endPoint x: 255, endPoint y: 74, distance: 173.2
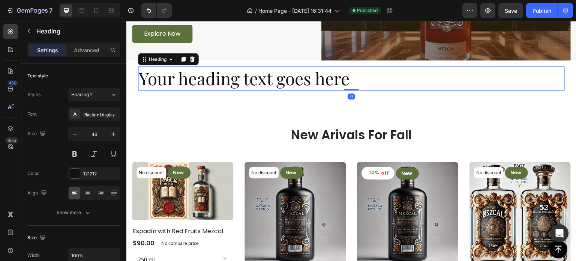
click at [255, 74] on h2 "Your heading text goes here" at bounding box center [351, 78] width 427 height 24
click at [255, 74] on p "Your heading text goes here" at bounding box center [351, 78] width 425 height 23
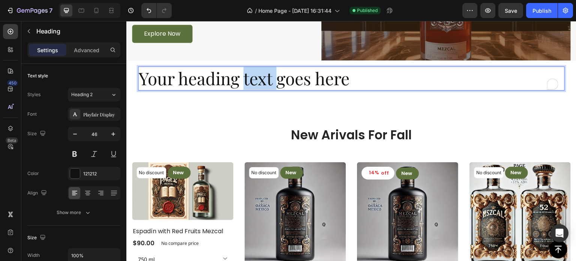
click at [255, 74] on p "Your heading text goes here" at bounding box center [351, 78] width 425 height 23
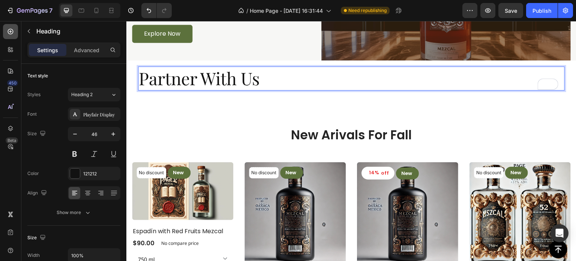
click at [9, 34] on icon at bounding box center [11, 32] width 8 height 8
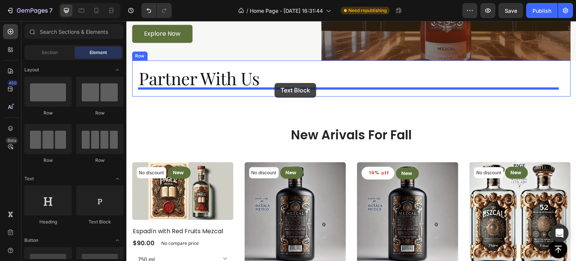
drag, startPoint x: 236, startPoint y: 228, endPoint x: 275, endPoint y: 83, distance: 149.9
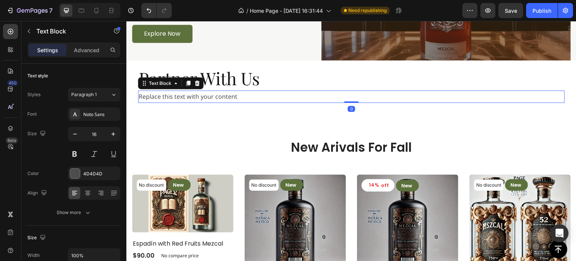
click at [254, 95] on div "Replace this text with your content" at bounding box center [351, 96] width 427 height 12
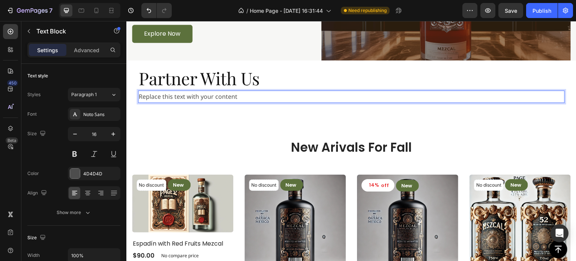
click at [254, 95] on p "Replace this text with your content" at bounding box center [351, 96] width 425 height 11
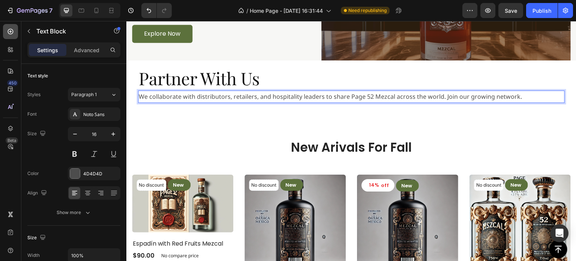
click at [11, 32] on icon at bounding box center [11, 32] width 6 height 6
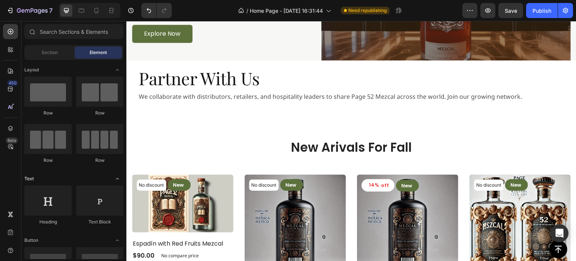
scroll to position [75, 0]
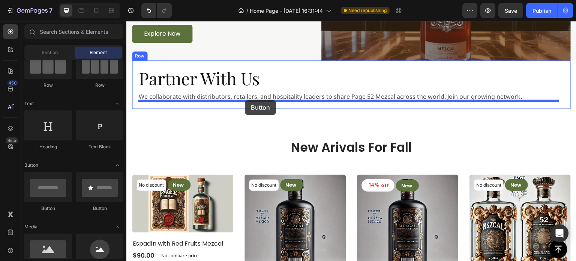
drag, startPoint x: 173, startPoint y: 208, endPoint x: 245, endPoint y: 100, distance: 129.8
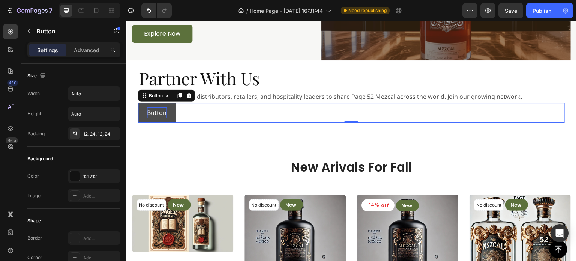
click at [162, 113] on p "Button" at bounding box center [157, 112] width 20 height 11
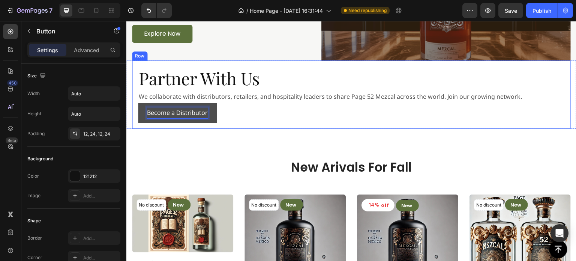
click at [272, 124] on div "Partner With Us Heading We collaborate with distributors, retailers, and hospit…" at bounding box center [351, 94] width 439 height 68
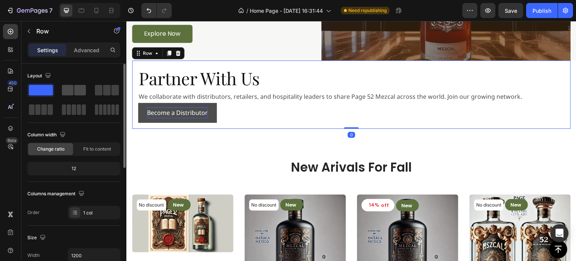
click at [77, 87] on span at bounding box center [80, 90] width 12 height 11
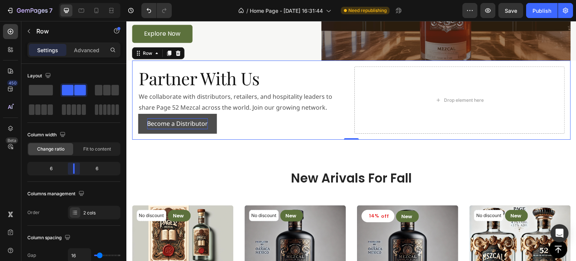
click at [75, 0] on body "7 Version history / Home Page - [DATE] 16:31:44 Need republishing Preview Save …" at bounding box center [288, 0] width 576 height 0
click at [272, 125] on div "Become a Distributor Button" at bounding box center [243, 124] width 210 height 20
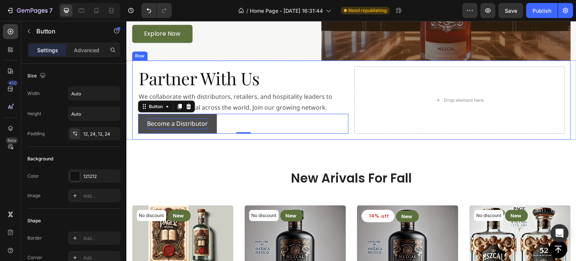
click at [322, 62] on div "Partner With Us Heading We collaborate with distributors, retailers, and hospit…" at bounding box center [351, 99] width 439 height 79
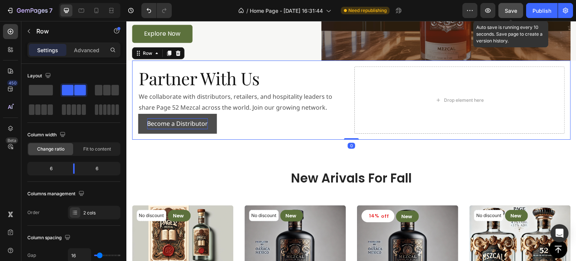
click at [515, 10] on span "Save" at bounding box center [511, 11] width 12 height 6
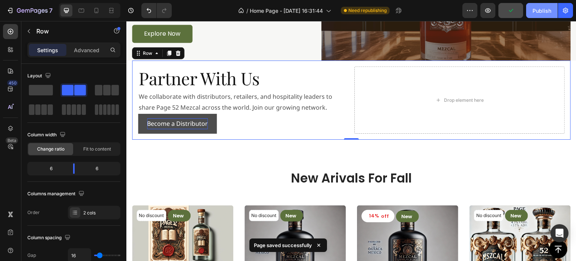
click at [542, 10] on div "Publish" at bounding box center [542, 11] width 19 height 8
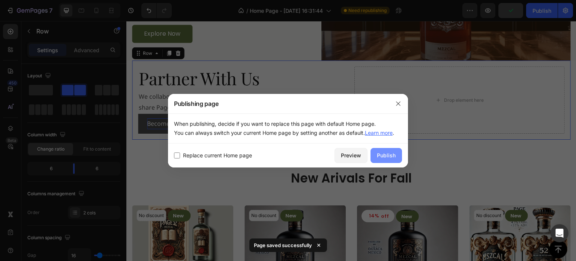
click at [380, 154] on div "Publish" at bounding box center [386, 155] width 19 height 8
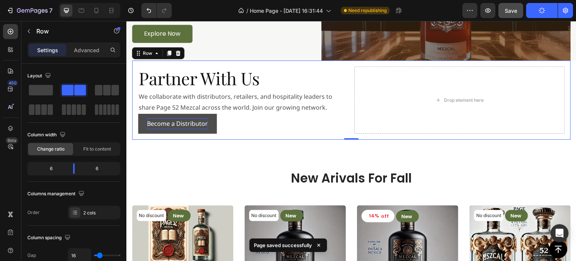
click at [355, 135] on div "Partner With Us Heading We collaborate with distributors, retailers, and hospit…" at bounding box center [351, 99] width 439 height 79
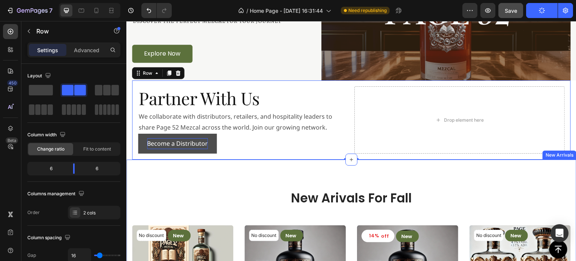
scroll to position [1402, 0]
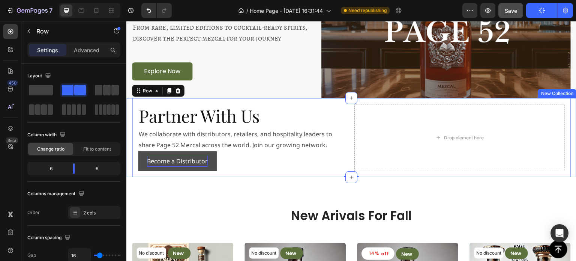
click at [129, 114] on div "Partner With Us Heading We collaborate with distributors, retailers, and hospit…" at bounding box center [351, 137] width 450 height 79
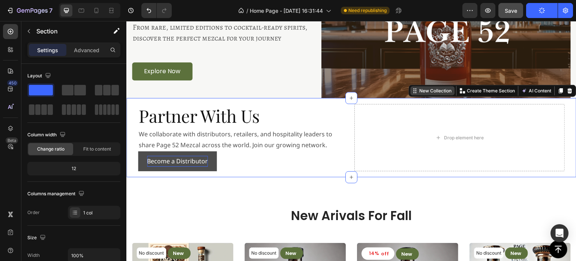
click at [433, 91] on div "New Collection" at bounding box center [435, 90] width 35 height 7
click at [116, 31] on icon "button" at bounding box center [116, 32] width 4 height 4
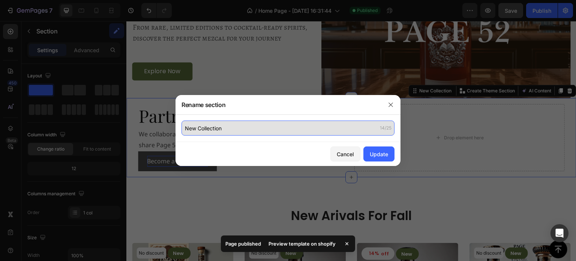
click at [245, 127] on input "New Collection" at bounding box center [288, 127] width 213 height 15
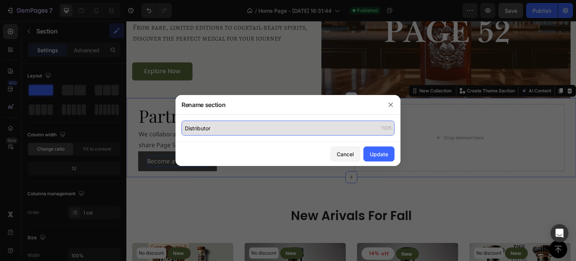
type input "Distributor"
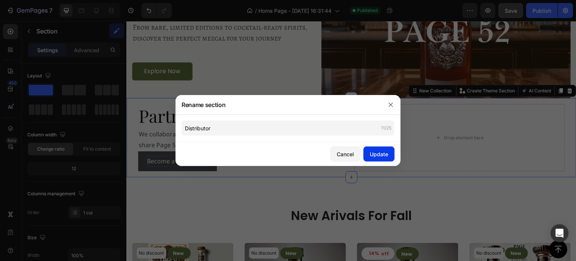
click at [387, 150] on div "Update" at bounding box center [379, 154] width 18 height 8
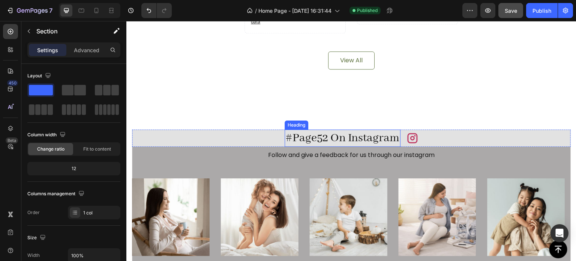
scroll to position [1814, 0]
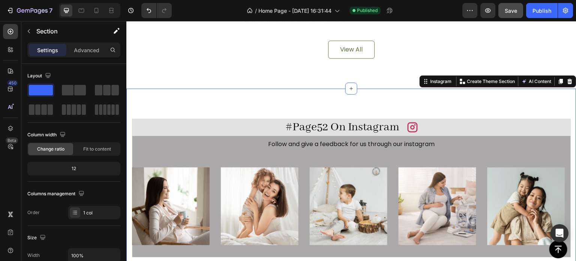
click at [401, 104] on div "#Page52 On Instagram Heading Icon Row Follow and give a feedback for us through…" at bounding box center [351, 182] width 450 height 187
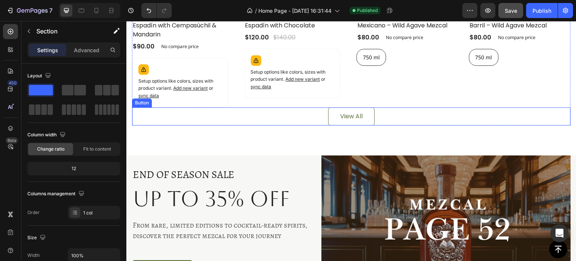
scroll to position [1215, 0]
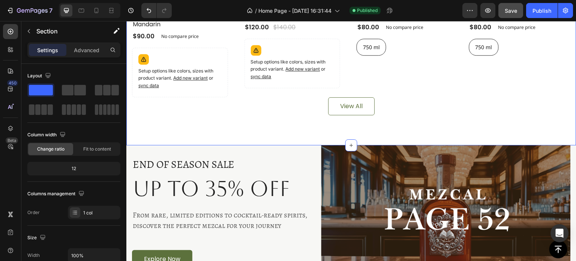
click at [315, 146] on div "END OF SEASON SALE Text block Up to 35% OFF Heading From rare, limited editions…" at bounding box center [351, 215] width 439 height 140
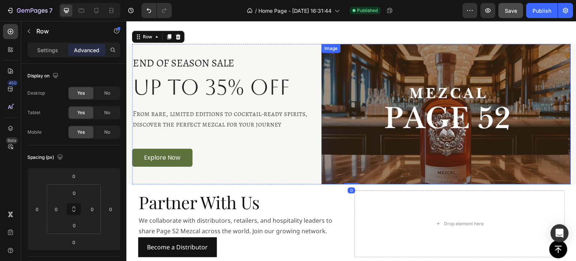
scroll to position [1365, 0]
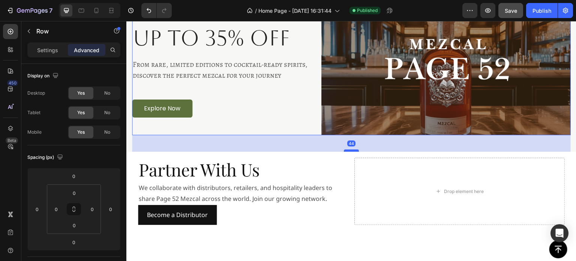
drag, startPoint x: 354, startPoint y: 143, endPoint x: 355, endPoint y: 148, distance: 5.4
click at [355, 149] on div at bounding box center [351, 150] width 15 height 2
type input "44"
click at [180, 149] on div "44" at bounding box center [351, 143] width 439 height 17
click at [138, 144] on div "44" at bounding box center [351, 143] width 439 height 17
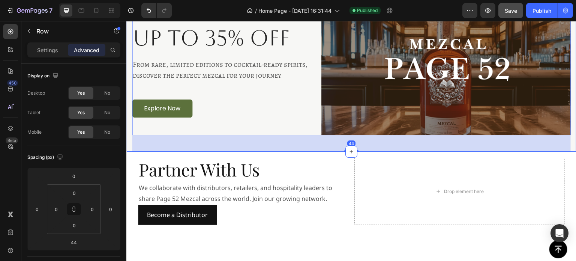
click at [129, 143] on div "END OF SEASON SALE Text block Up to 35% OFF Heading From rare, limited editions…" at bounding box center [351, 73] width 450 height 157
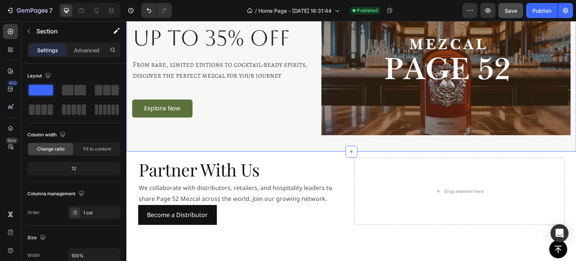
click at [378, 143] on div "END OF SEASON SALE Text block Up to 35% OFF Heading From rare, limited editions…" at bounding box center [351, 73] width 439 height 157
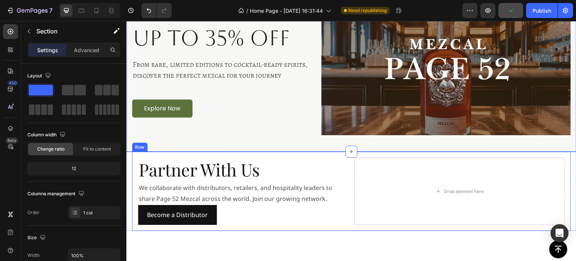
click at [135, 155] on div "Partner With Us Heading We collaborate with distributors, retailers, and hospit…" at bounding box center [351, 191] width 439 height 79
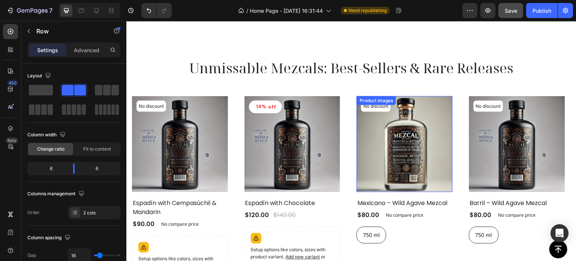
scroll to position [877, 0]
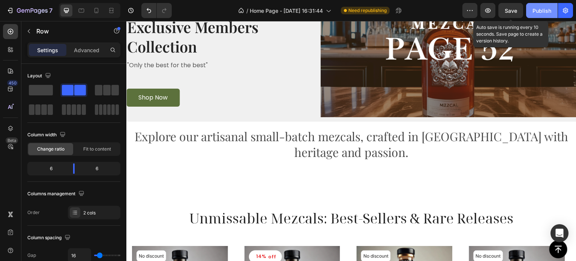
drag, startPoint x: 506, startPoint y: 11, endPoint x: 531, endPoint y: 9, distance: 25.2
click at [506, 11] on span "Save" at bounding box center [511, 11] width 12 height 6
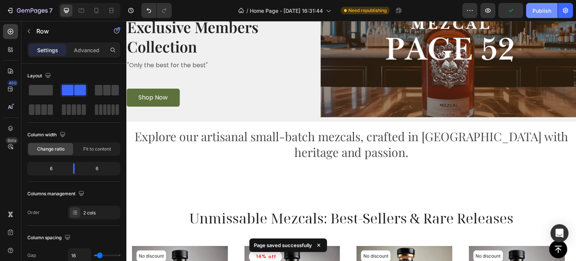
click at [536, 9] on div "Publish" at bounding box center [542, 11] width 19 height 8
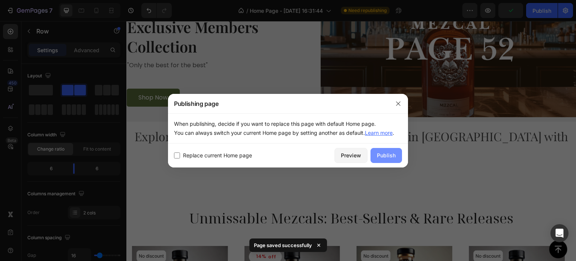
click at [390, 153] on div "Publish" at bounding box center [386, 155] width 19 height 8
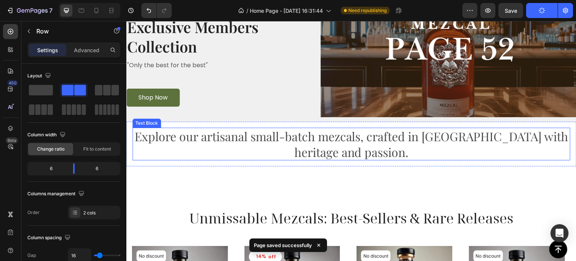
click at [362, 158] on p "Explore our artisanal small-batch mezcals, crafted in [GEOGRAPHIC_DATA] with he…" at bounding box center [351, 143] width 437 height 31
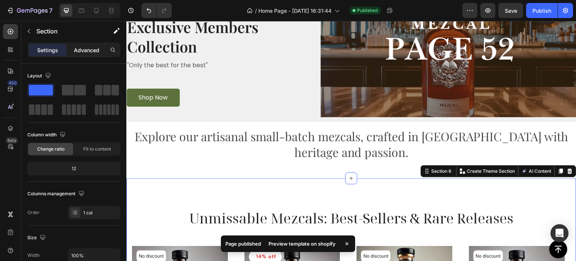
click at [93, 44] on div "Advanced" at bounding box center [87, 50] width 38 height 12
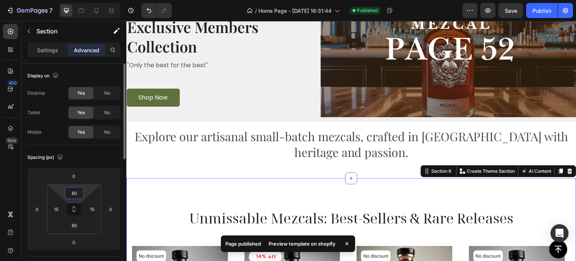
click at [76, 193] on input "80" at bounding box center [74, 192] width 15 height 11
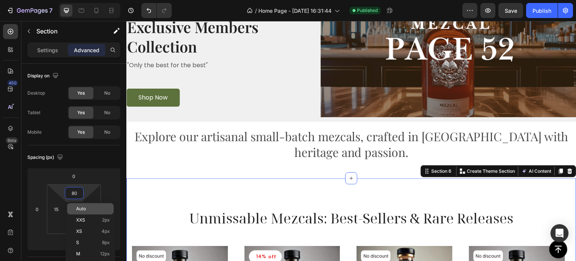
click at [77, 213] on div "Auto" at bounding box center [90, 208] width 47 height 11
type input "Auto"
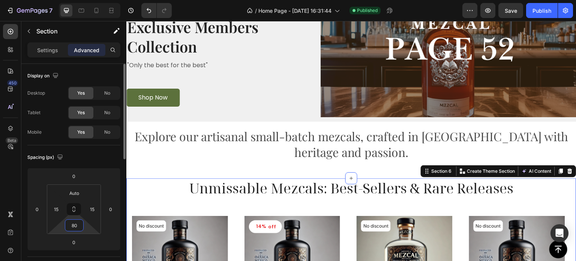
click at [76, 228] on input "80" at bounding box center [74, 224] width 15 height 11
click at [81, 239] on span "Auto" at bounding box center [81, 241] width 10 height 5
type input "Auto"
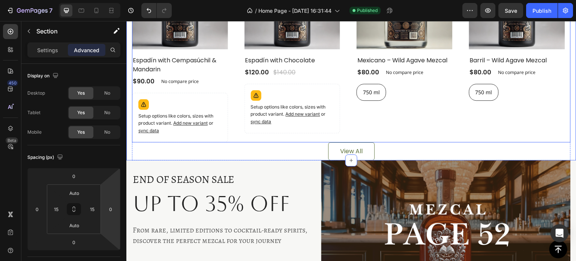
scroll to position [1177, 0]
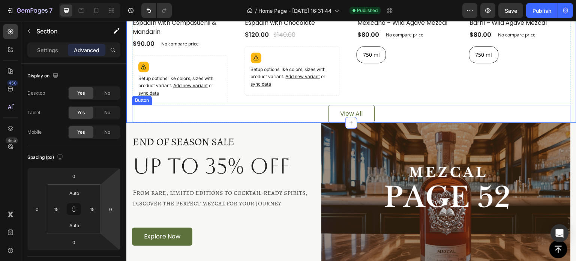
click at [293, 111] on div "View All Button" at bounding box center [351, 114] width 439 height 18
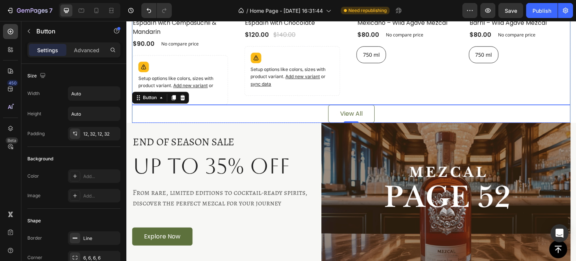
drag, startPoint x: 477, startPoint y: 92, endPoint x: 355, endPoint y: 106, distance: 123.0
click at [477, 92] on div "No discount Not be displayed when published Product Tag Product Images Row Barr…" at bounding box center [517, 10] width 96 height 189
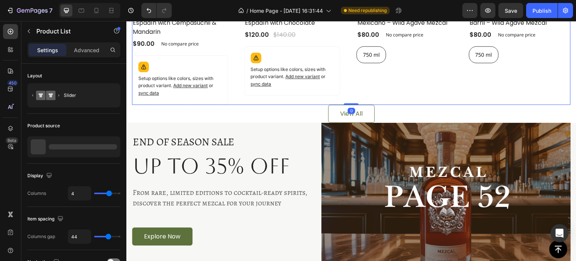
click at [350, 112] on div "0" at bounding box center [352, 111] width 8 height 6
click at [355, 113] on div "View All" at bounding box center [351, 113] width 23 height 9
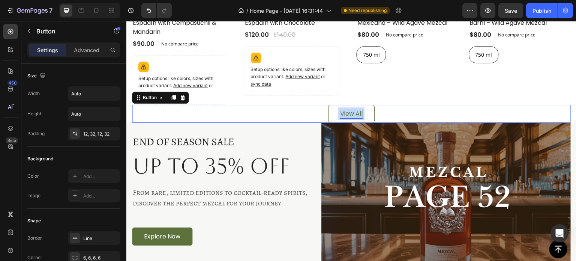
click at [355, 113] on p "View All" at bounding box center [351, 113] width 23 height 9
click at [385, 111] on link "View All Products" at bounding box center [351, 114] width 75 height 18
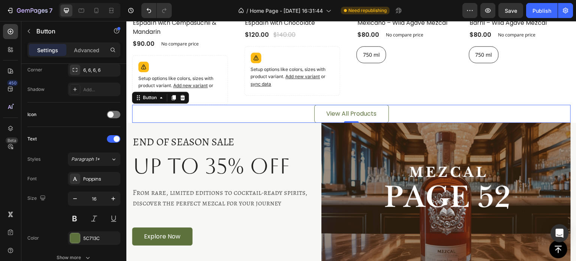
click at [426, 111] on div "View All Products Button 0" at bounding box center [351, 114] width 439 height 18
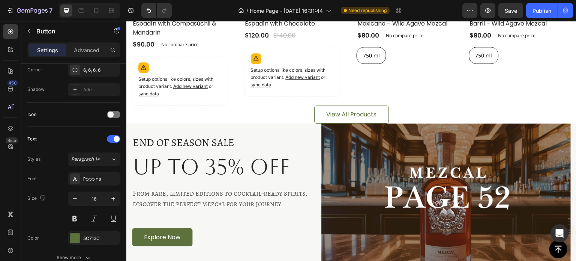
scroll to position [1177, 0]
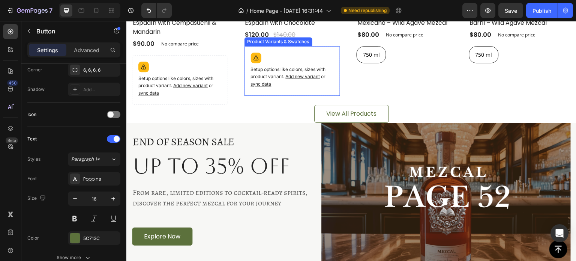
click at [225, 60] on div "Setup options like colors, sizes with product variant. Add new variant or sync …" at bounding box center [179, 80] width 89 height 43
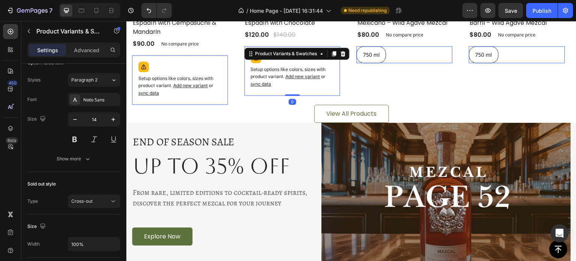
scroll to position [0, 0]
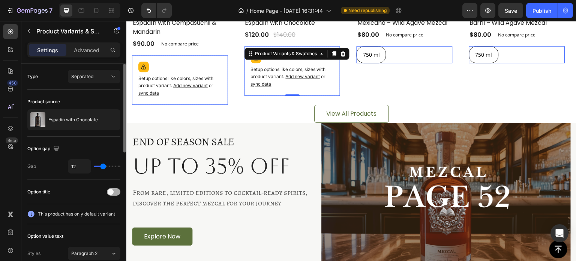
click at [112, 193] on span at bounding box center [111, 192] width 6 height 6
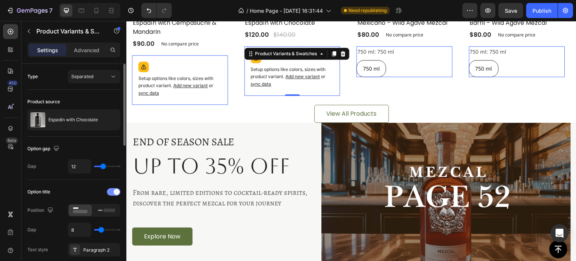
click at [111, 193] on div at bounding box center [114, 192] width 14 height 8
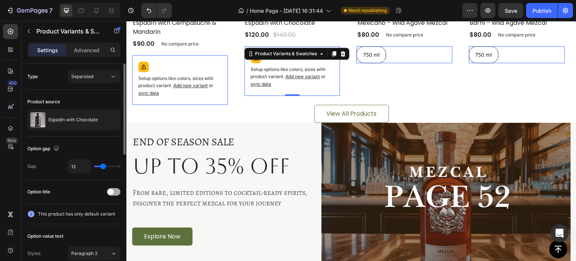
click at [113, 193] on span at bounding box center [111, 192] width 6 height 6
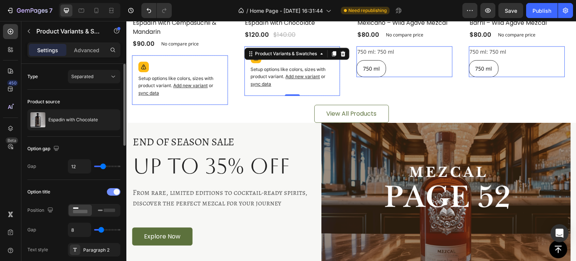
click at [113, 193] on div at bounding box center [114, 192] width 14 height 8
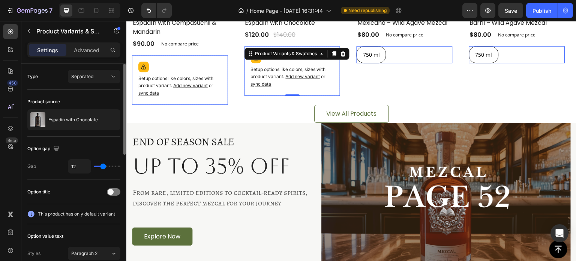
scroll to position [75, 0]
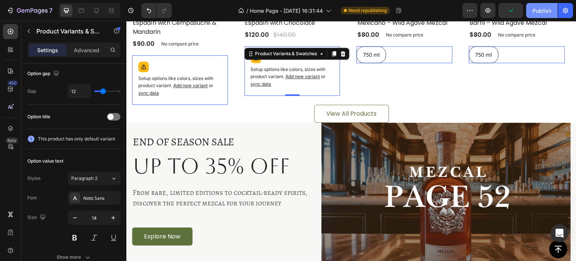
click at [537, 10] on div "Publish" at bounding box center [542, 11] width 19 height 8
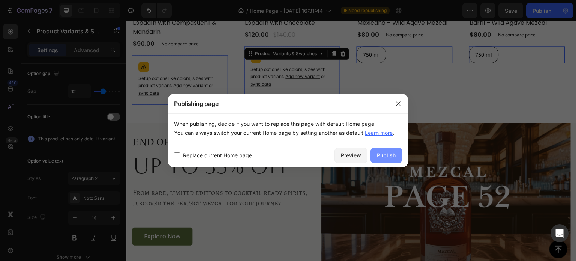
click at [392, 154] on div "Publish" at bounding box center [386, 155] width 19 height 8
